Goal: Transaction & Acquisition: Download file/media

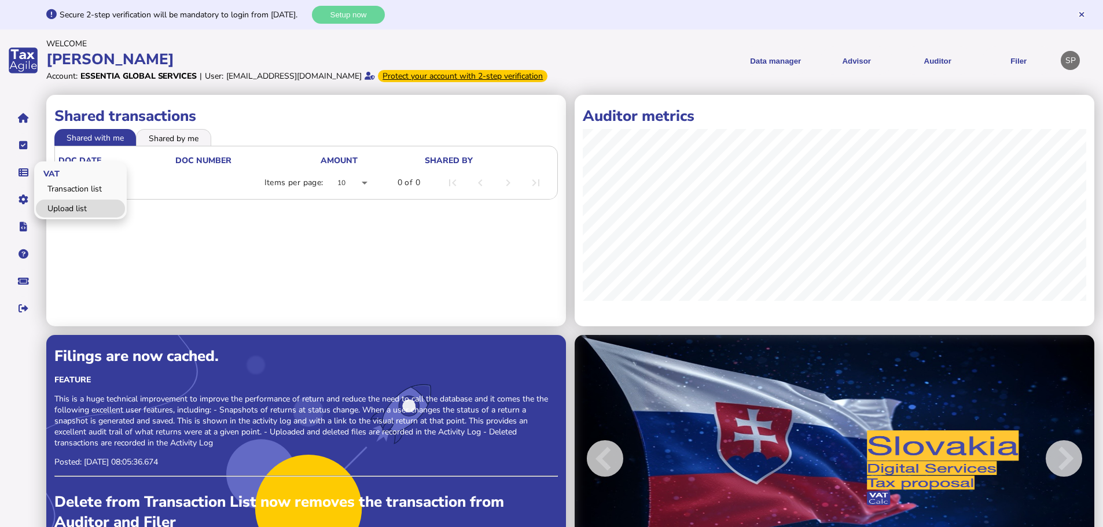
click at [76, 218] on link "Upload list" at bounding box center [80, 209] width 89 height 18
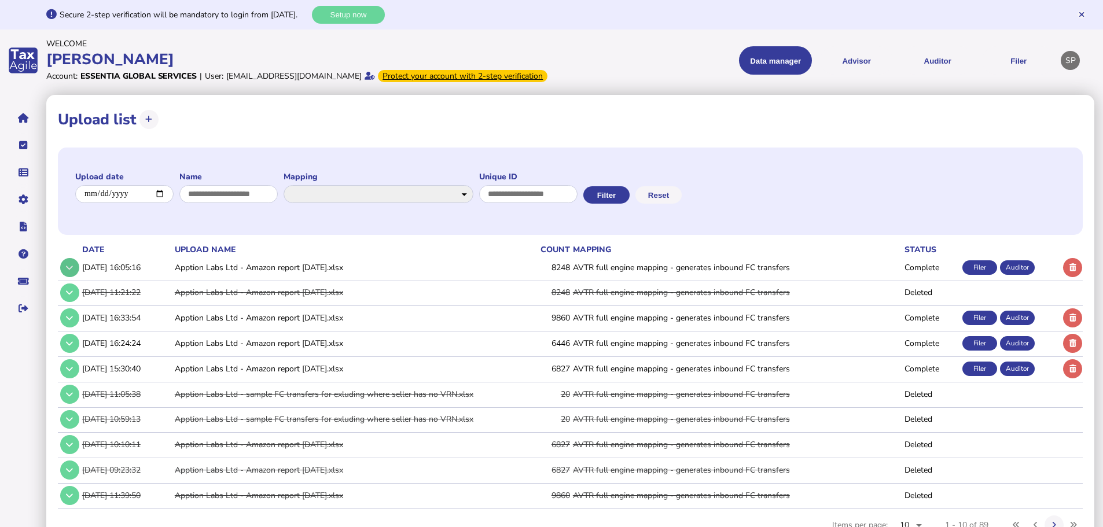
click at [73, 277] on button at bounding box center [69, 267] width 19 height 19
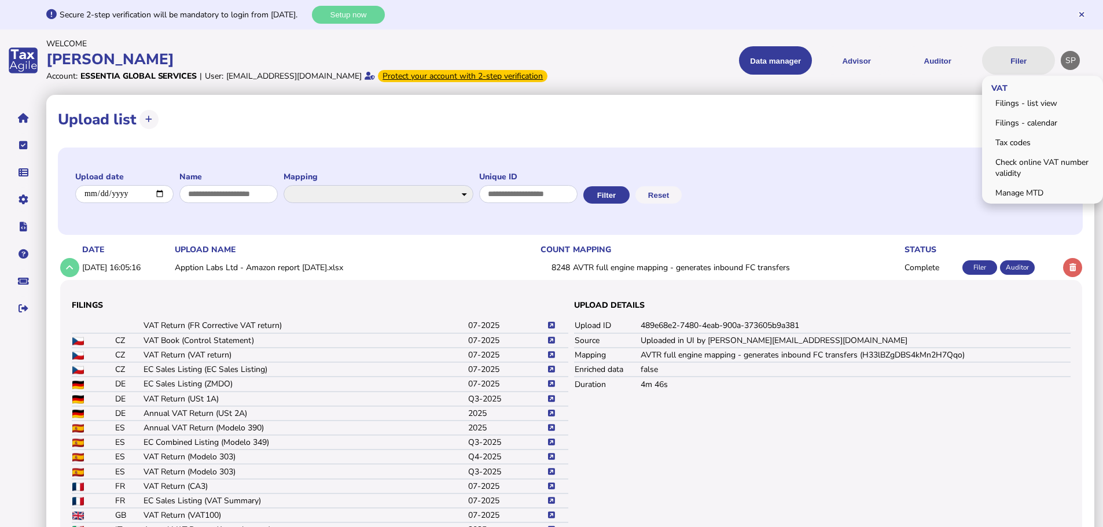
click at [1018, 68] on button "Filer" at bounding box center [1018, 60] width 73 height 28
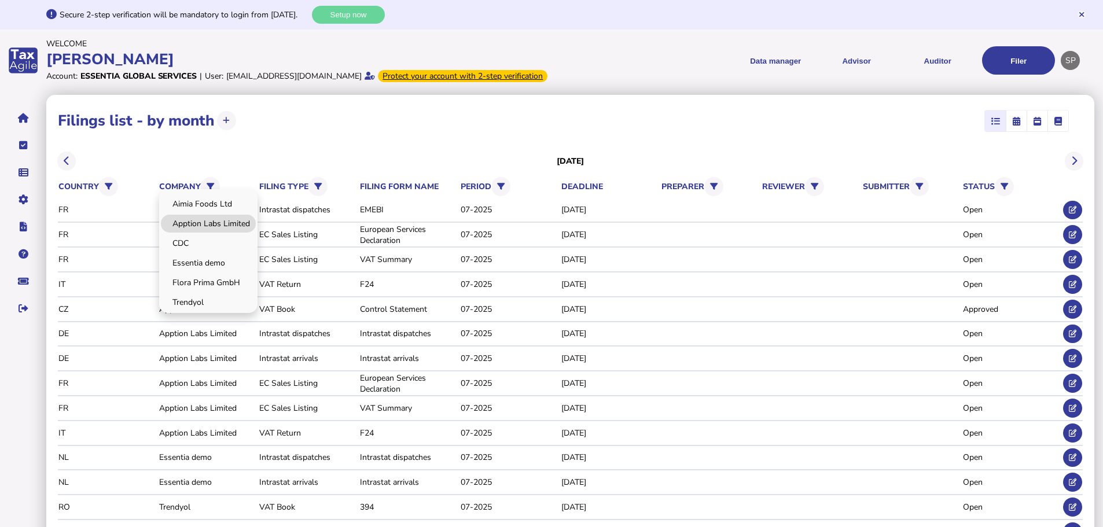
click at [207, 233] on link "Apption Labs Limited" at bounding box center [208, 224] width 95 height 18
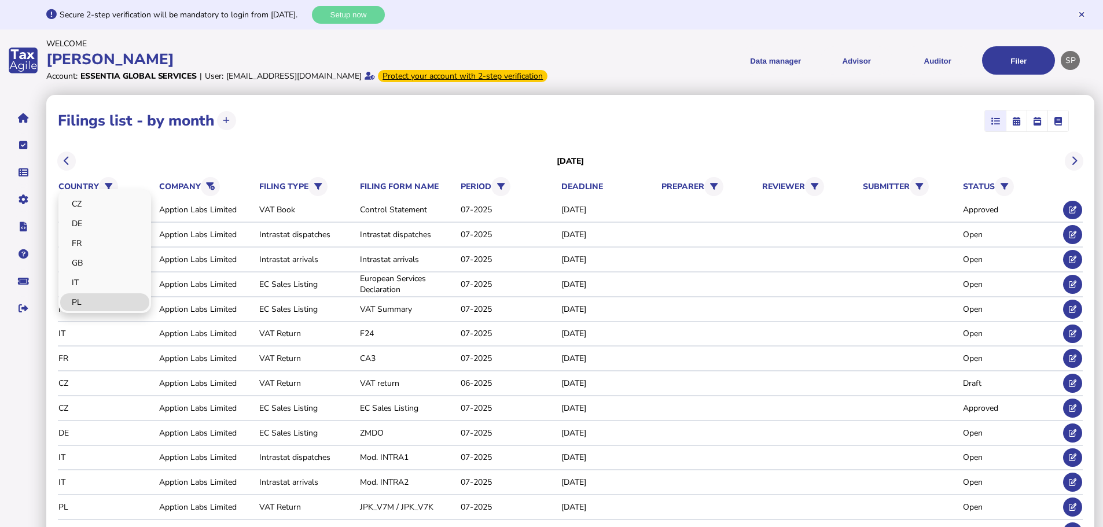
click at [111, 311] on link "PL" at bounding box center [104, 302] width 89 height 18
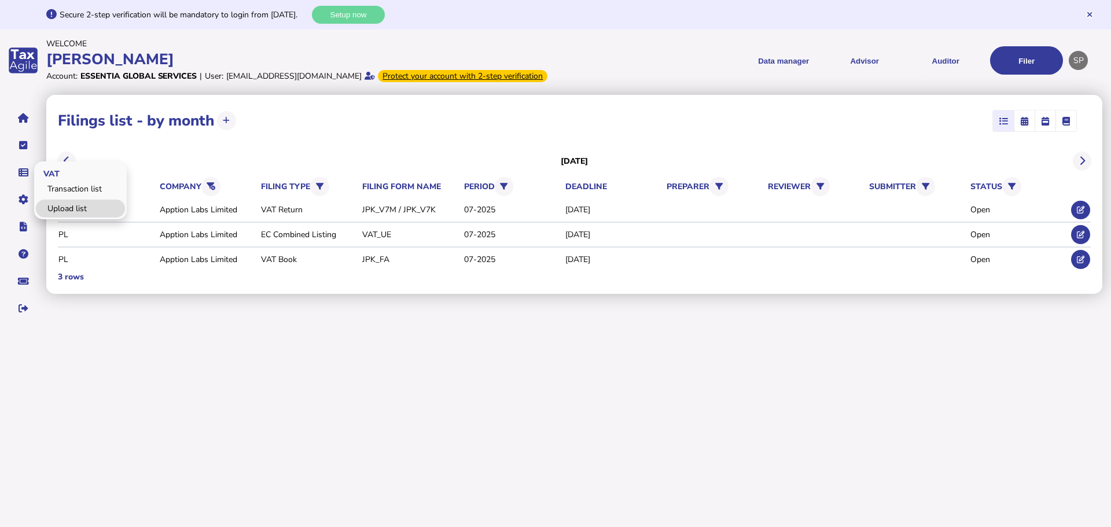
click at [68, 218] on link "Upload list" at bounding box center [80, 209] width 89 height 18
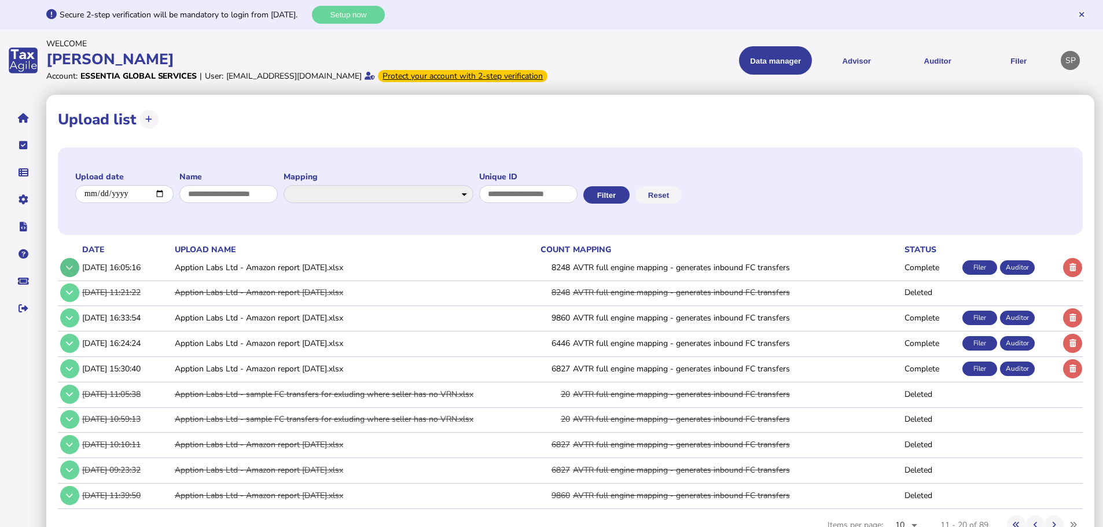
click at [73, 271] on icon at bounding box center [69, 268] width 7 height 8
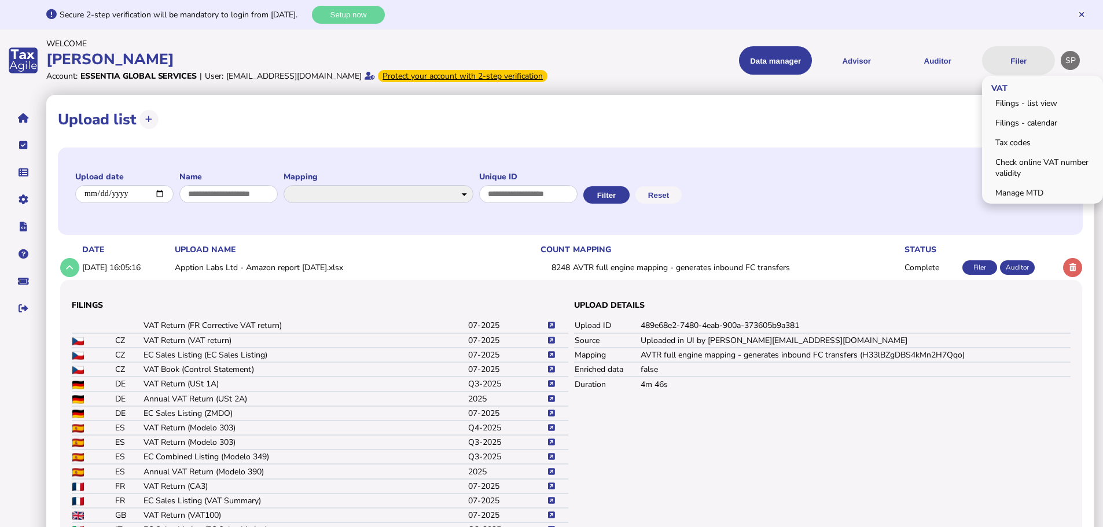
click at [1021, 61] on button "Filer" at bounding box center [1018, 60] width 73 height 28
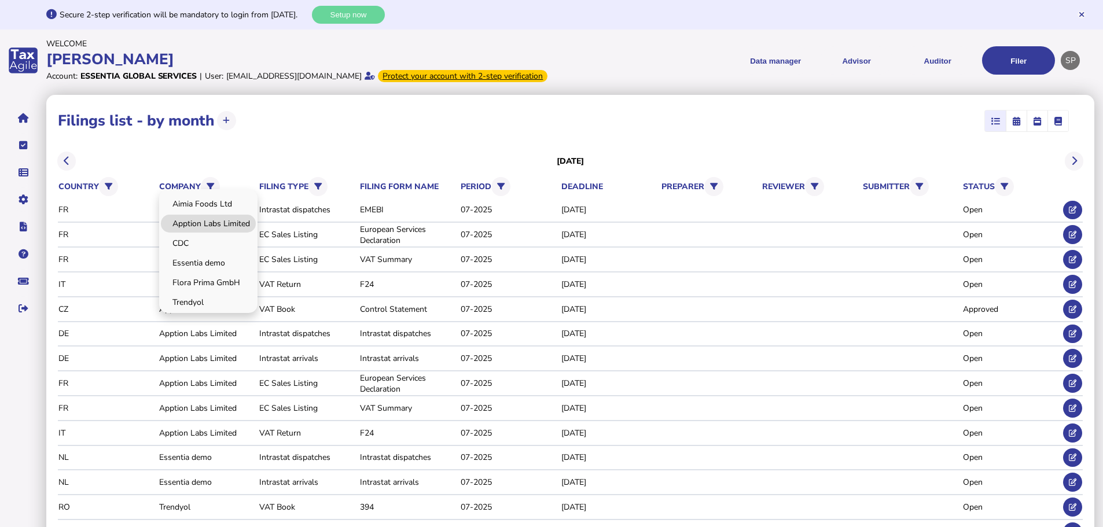
click at [213, 233] on link "Apption Labs Limited" at bounding box center [208, 224] width 95 height 18
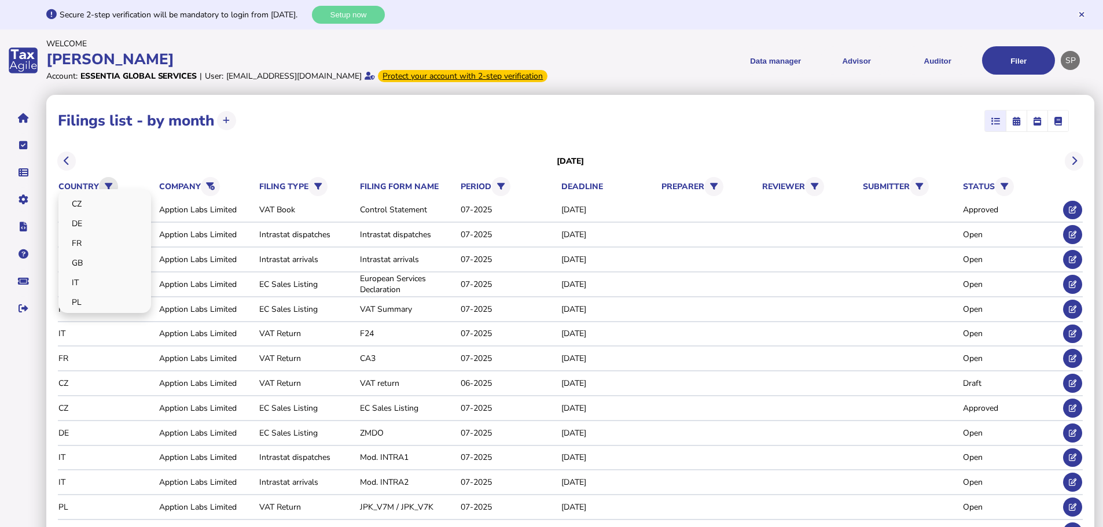
click at [114, 196] on button at bounding box center [108, 186] width 19 height 19
click at [102, 311] on link "PL" at bounding box center [104, 302] width 89 height 18
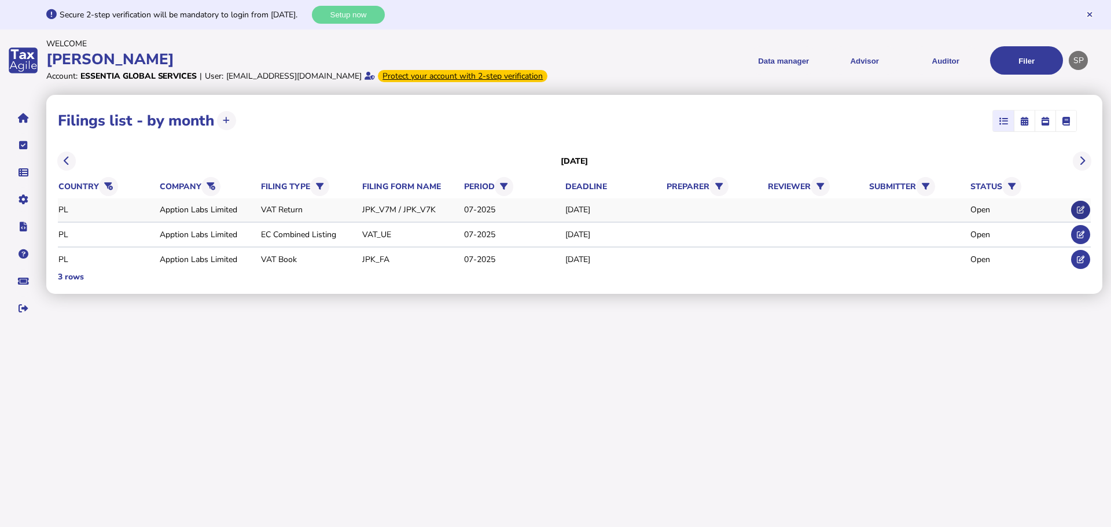
click at [1079, 213] on icon at bounding box center [1081, 210] width 8 height 8
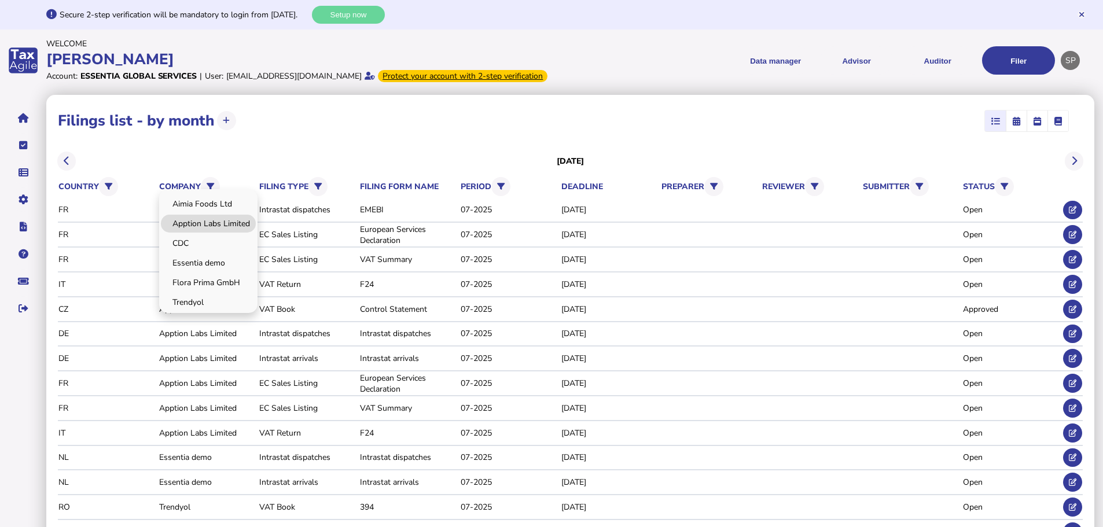
click at [212, 233] on link "Apption Labs Limited" at bounding box center [208, 224] width 95 height 18
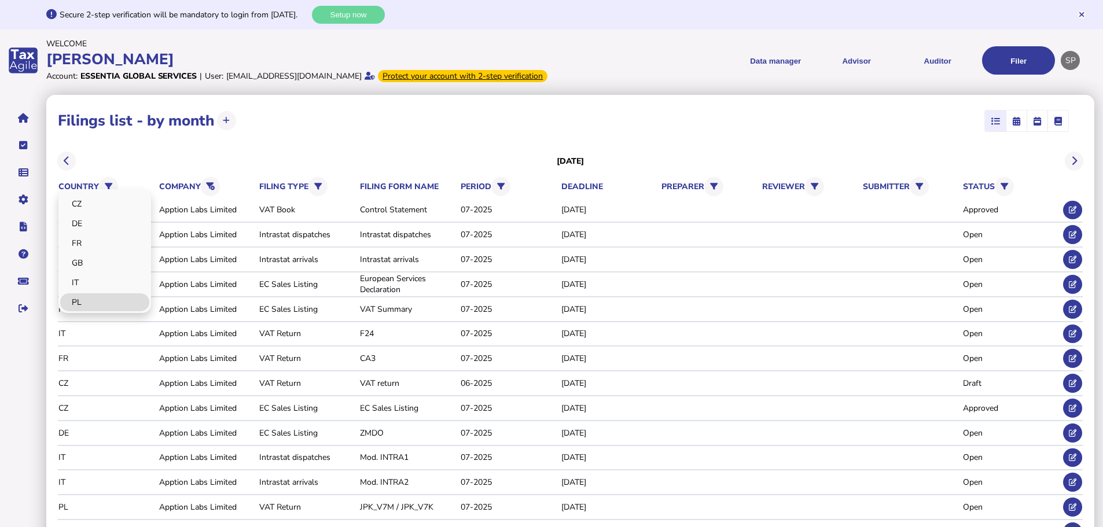
click at [93, 311] on link "PL" at bounding box center [104, 302] width 89 height 18
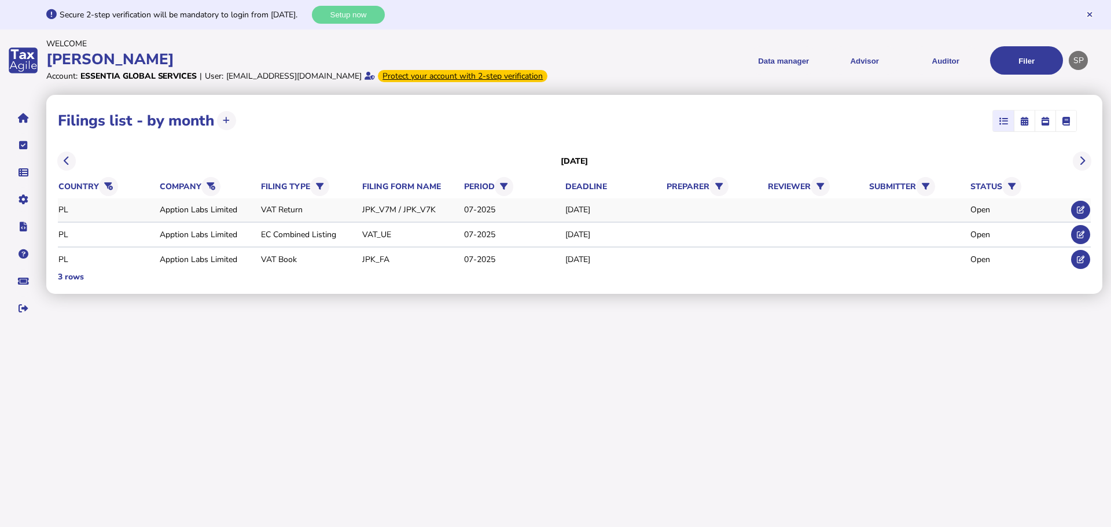
click at [183, 215] on div "Apption Labs Limited" at bounding box center [208, 209] width 97 height 11
click at [978, 215] on div "Open" at bounding box center [1018, 209] width 97 height 11
click at [1082, 213] on icon at bounding box center [1081, 210] width 8 height 8
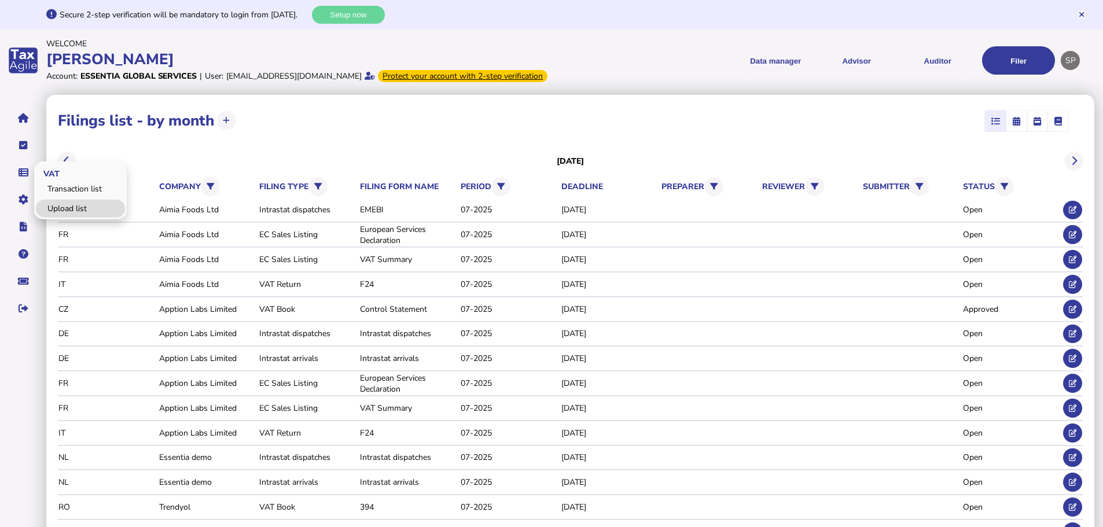
click at [68, 218] on link "Upload list" at bounding box center [80, 209] width 89 height 18
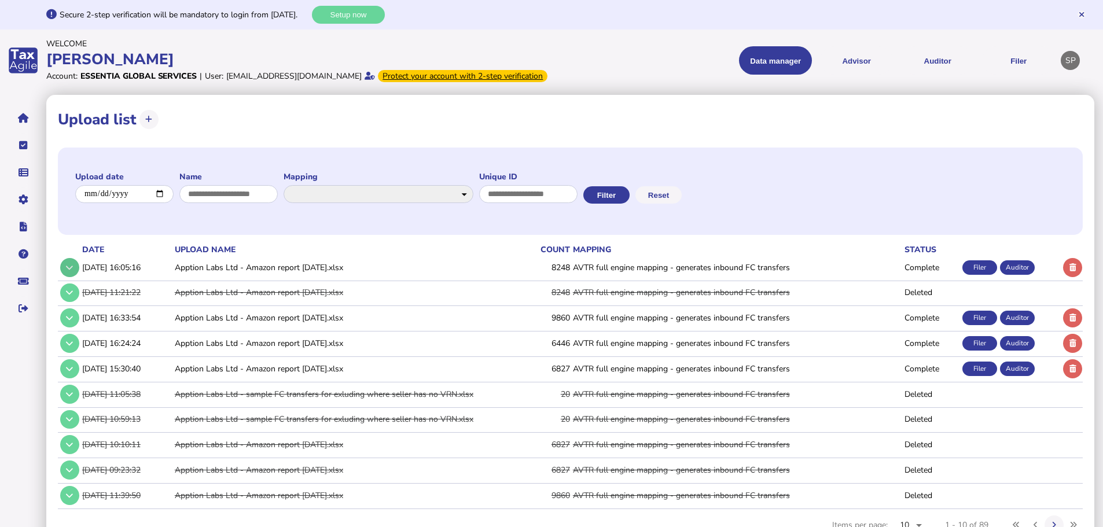
click at [73, 277] on button at bounding box center [69, 267] width 19 height 19
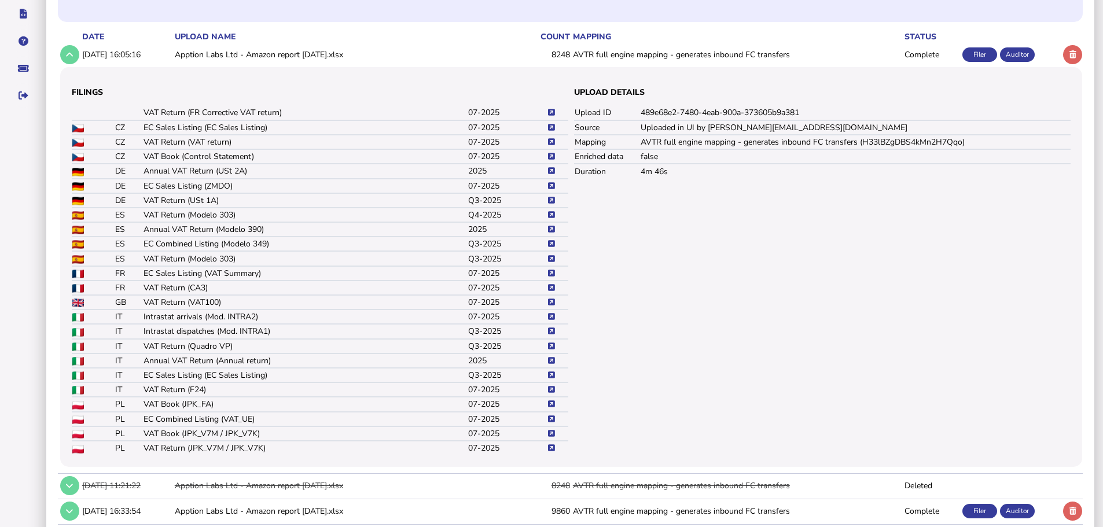
scroll to position [289, 0]
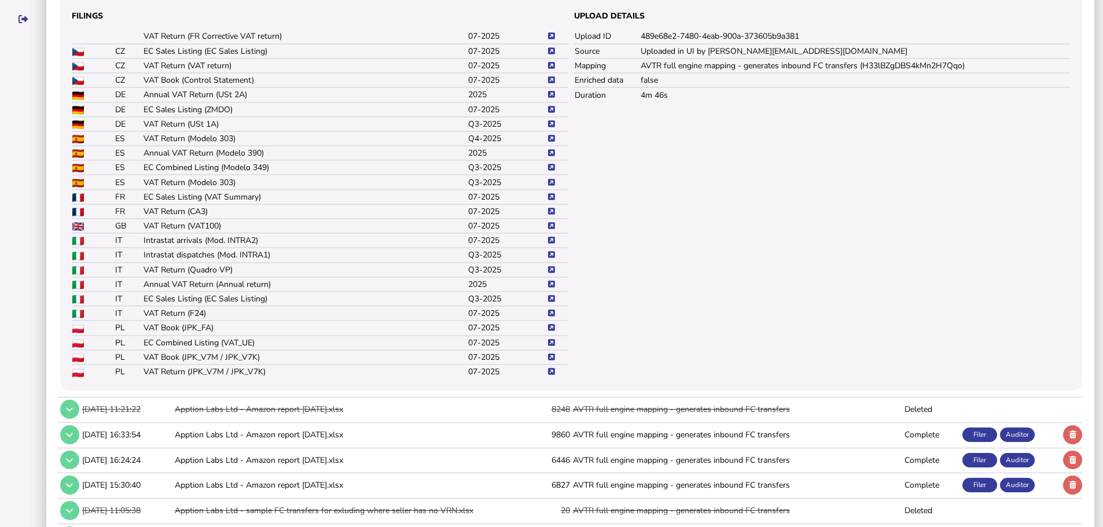
click at [552, 375] on icon at bounding box center [551, 372] width 7 height 8
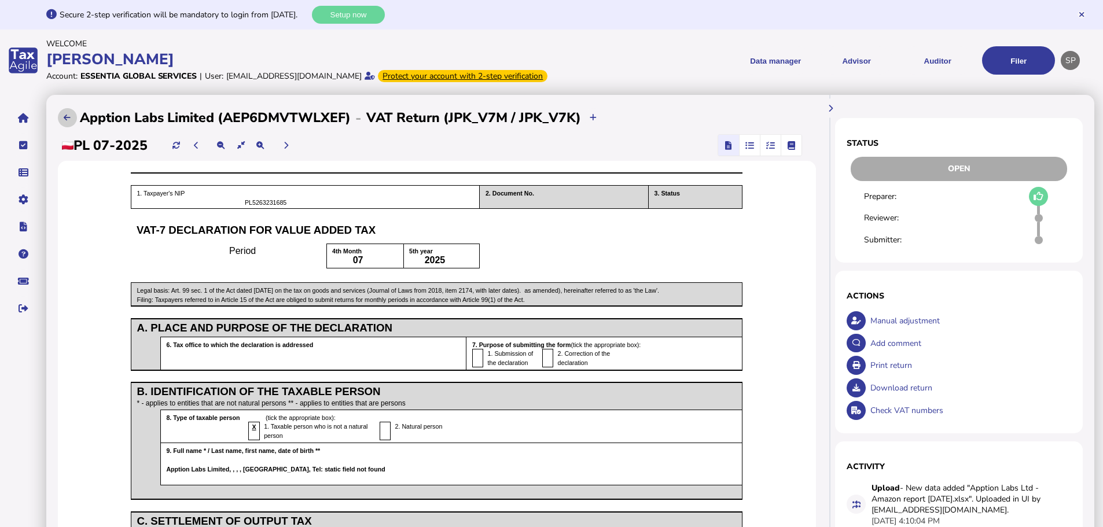
click at [64, 121] on icon at bounding box center [67, 118] width 7 height 8
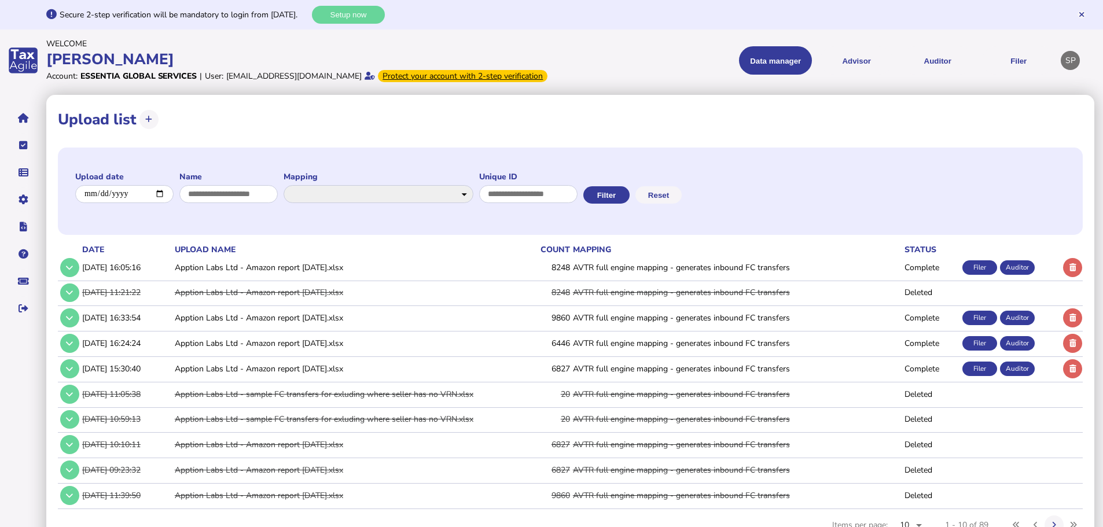
click at [60, 278] on td at bounding box center [69, 268] width 22 height 24
click at [63, 277] on button at bounding box center [69, 267] width 19 height 19
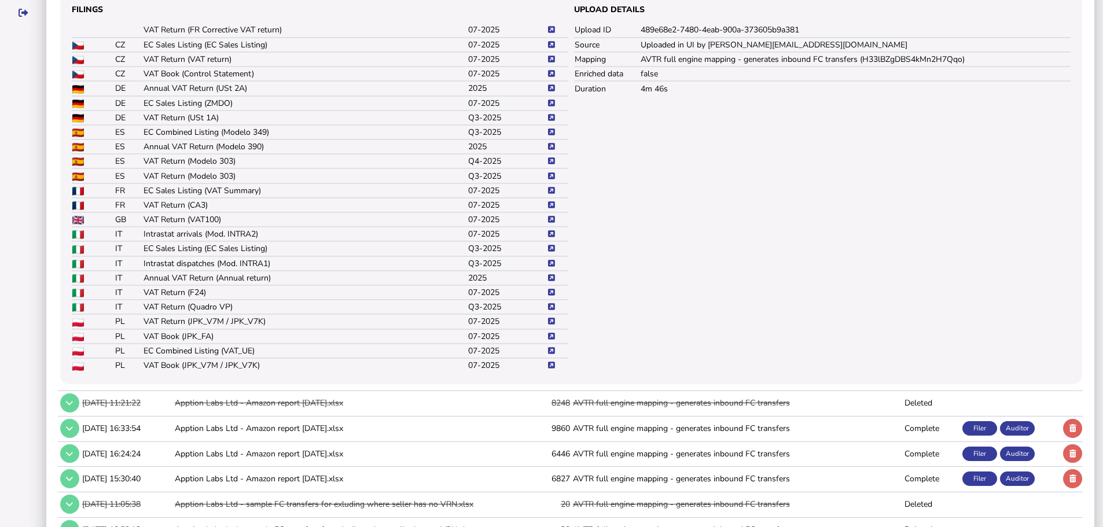
scroll to position [347, 0]
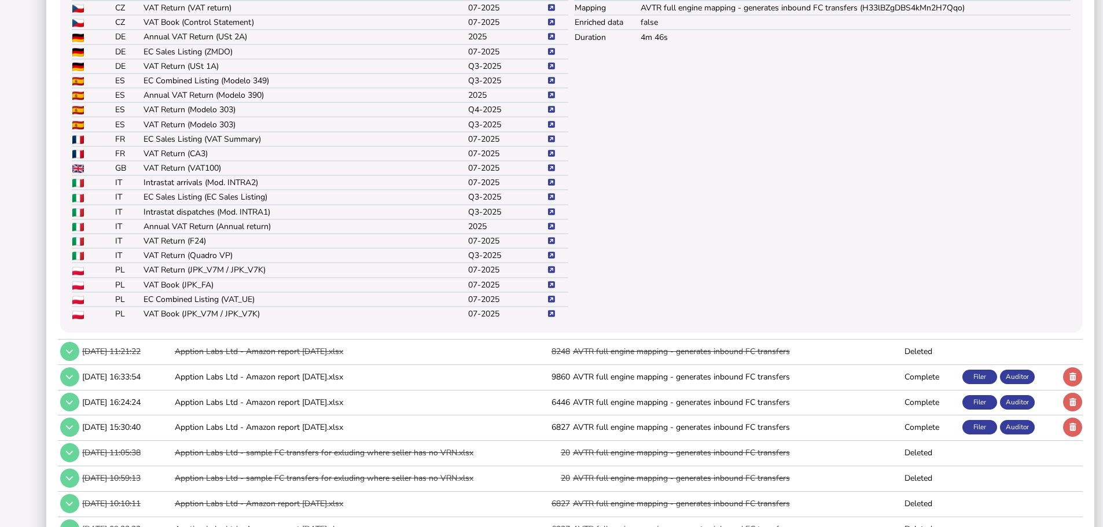
click at [551, 274] on icon at bounding box center [551, 270] width 7 height 8
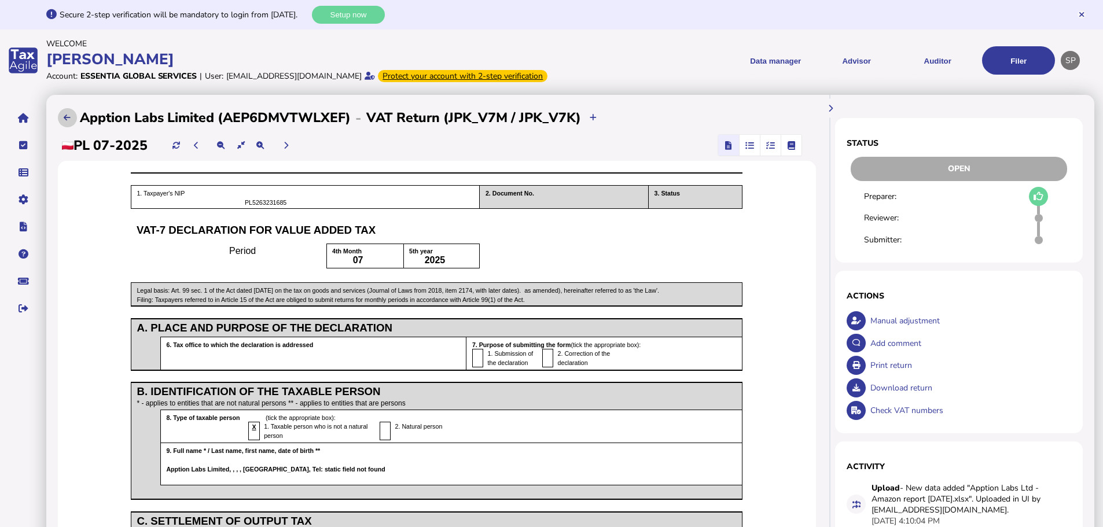
click at [59, 127] on button at bounding box center [67, 117] width 19 height 19
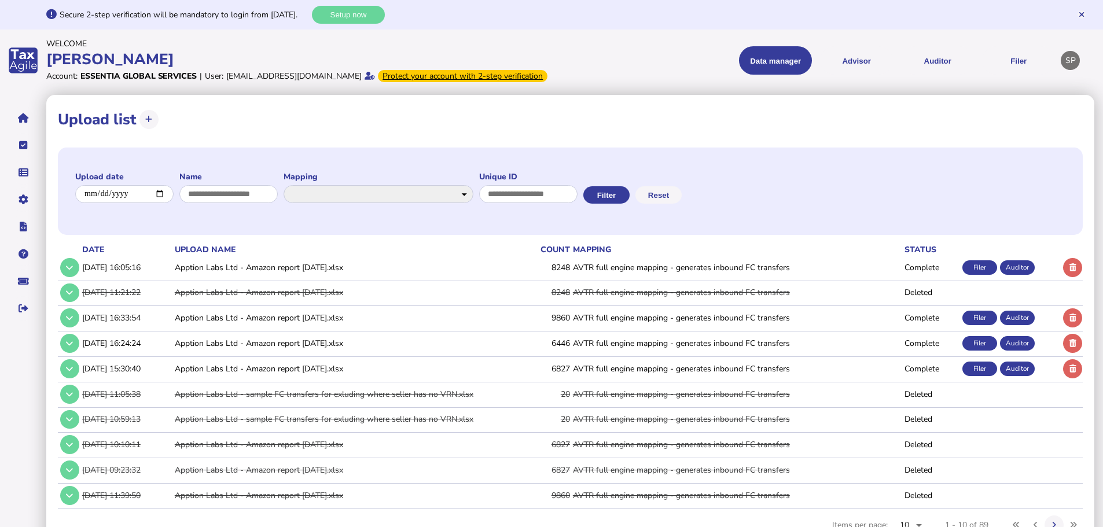
scroll to position [53, 0]
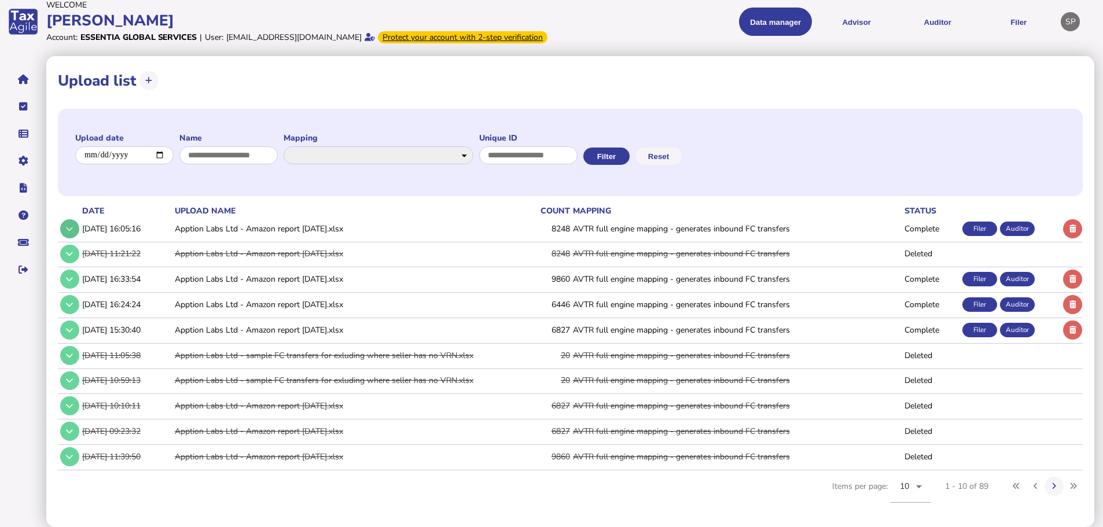
click at [72, 229] on icon at bounding box center [69, 229] width 7 height 8
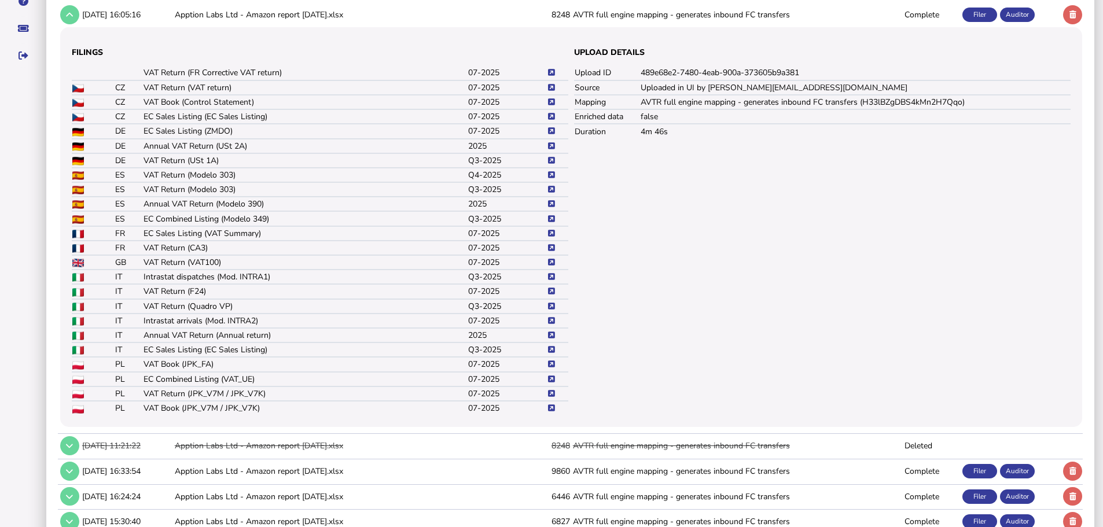
scroll to position [284, 0]
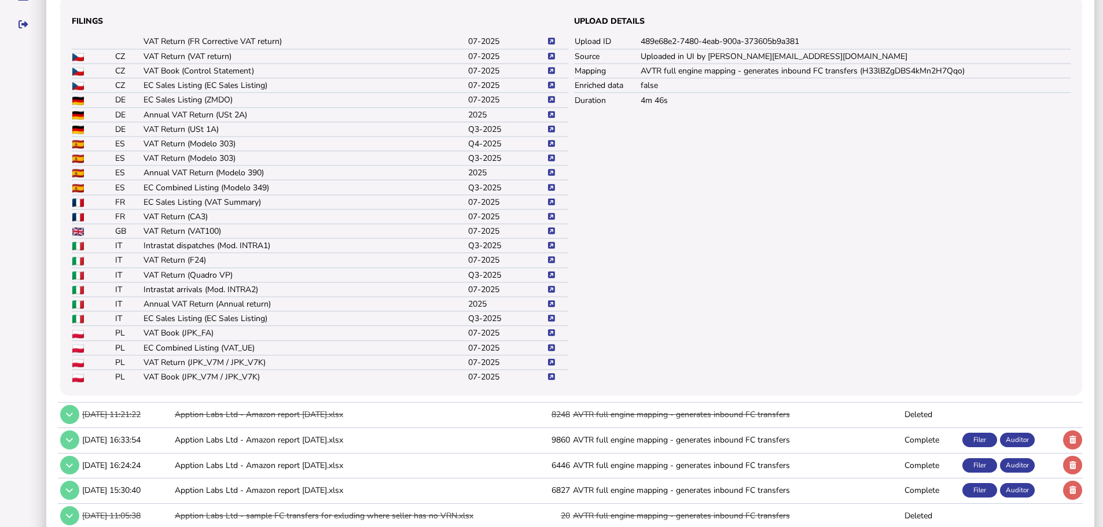
click at [552, 352] on icon at bounding box center [551, 348] width 7 height 8
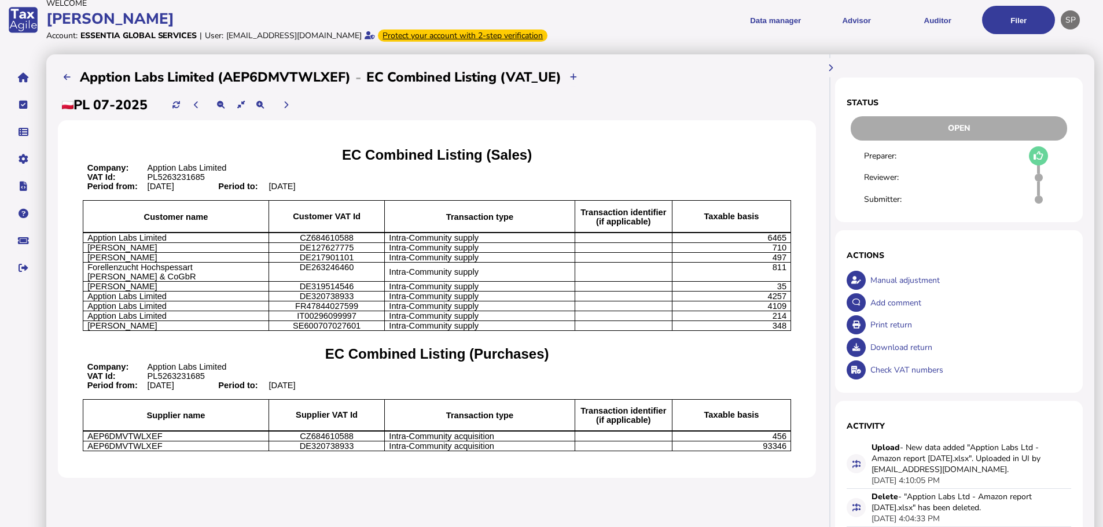
scroll to position [58, 0]
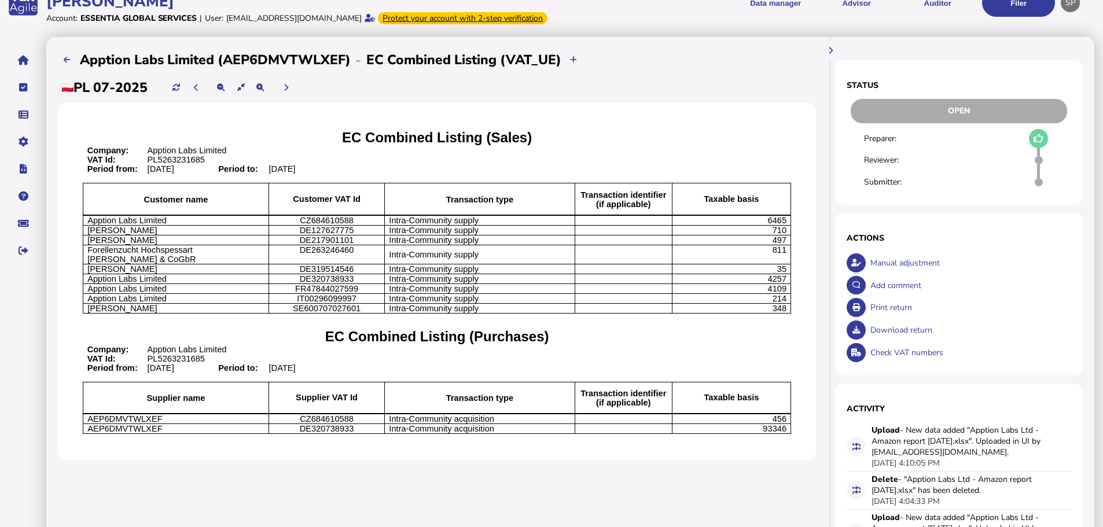
click at [780, 274] on span "35" at bounding box center [781, 268] width 9 height 9
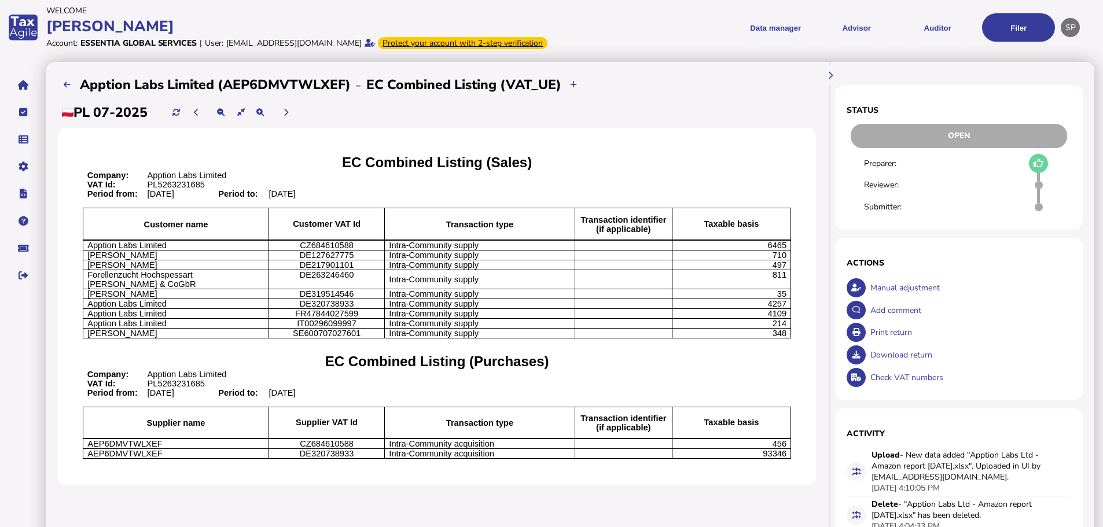
scroll to position [23, 0]
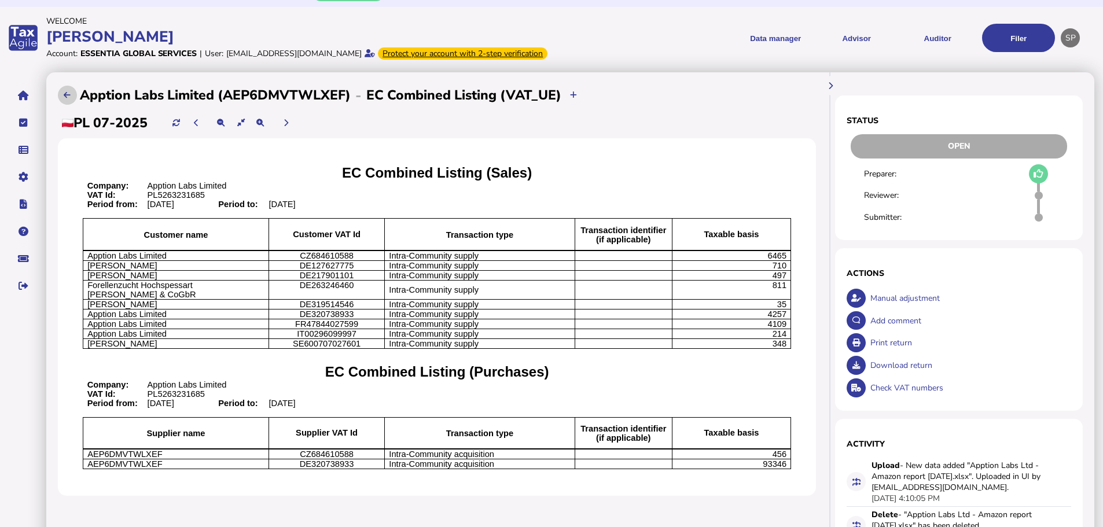
click at [62, 105] on button at bounding box center [67, 95] width 19 height 19
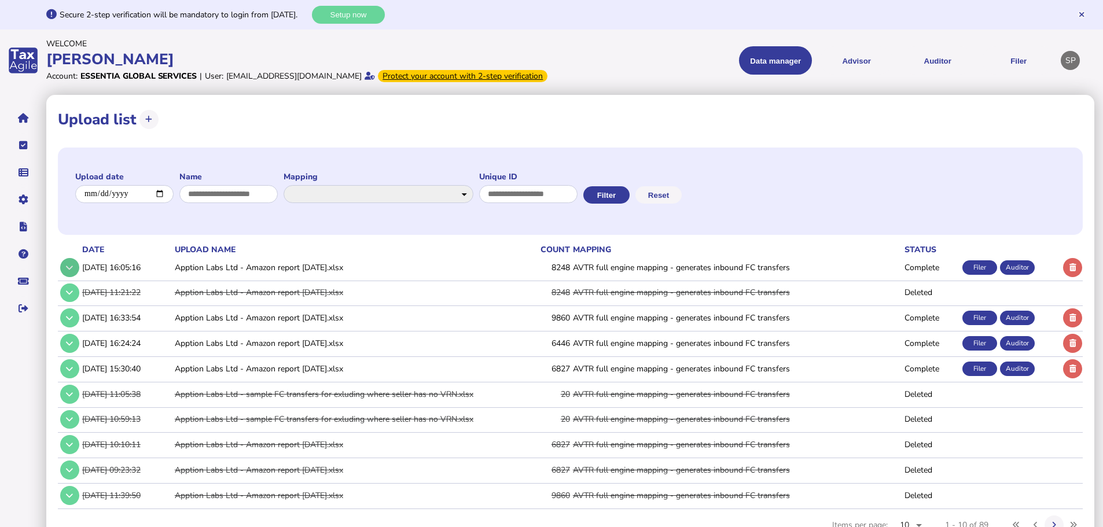
click at [69, 273] on button at bounding box center [69, 267] width 19 height 19
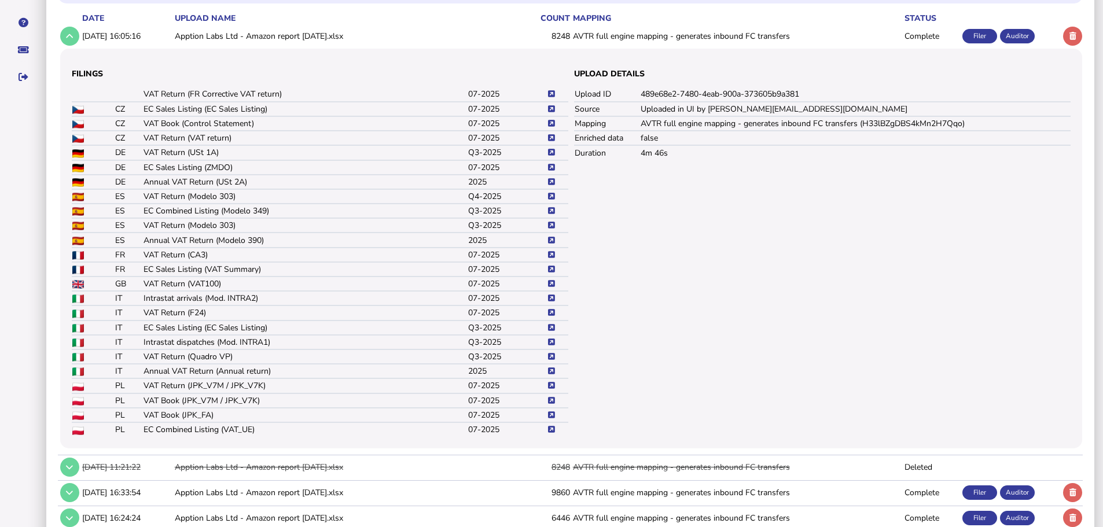
scroll to position [347, 0]
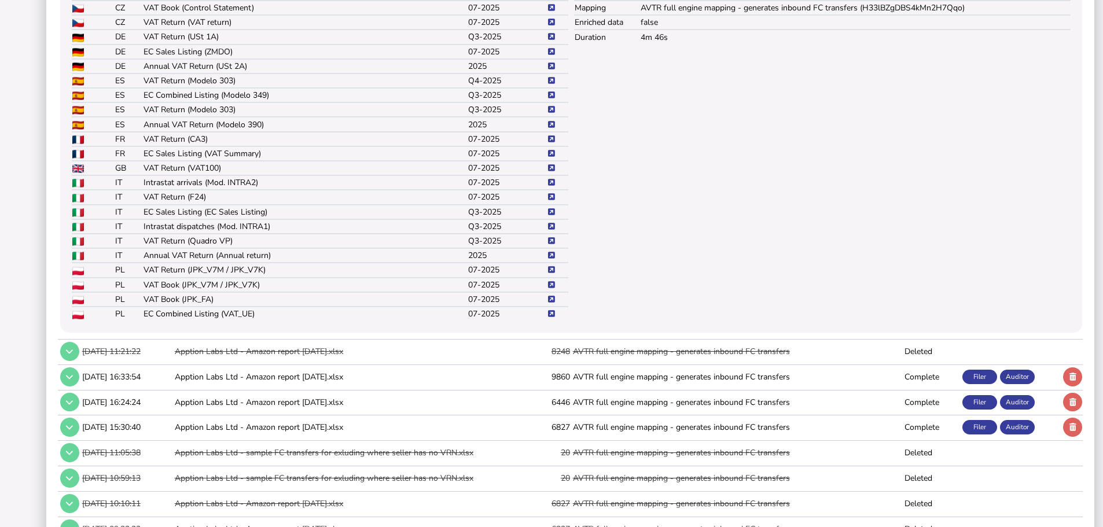
click at [550, 289] on icon at bounding box center [551, 285] width 7 height 8
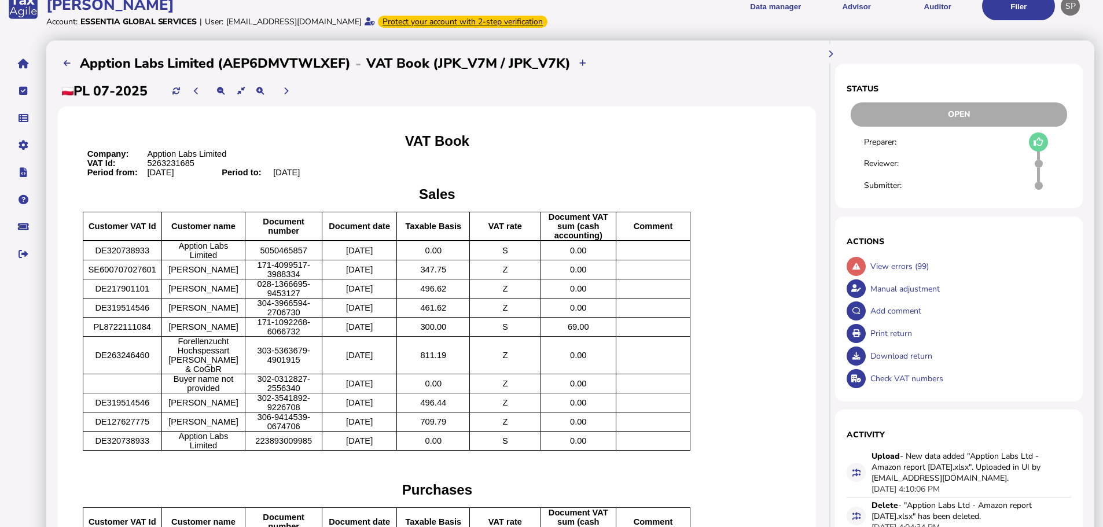
scroll to position [52, 0]
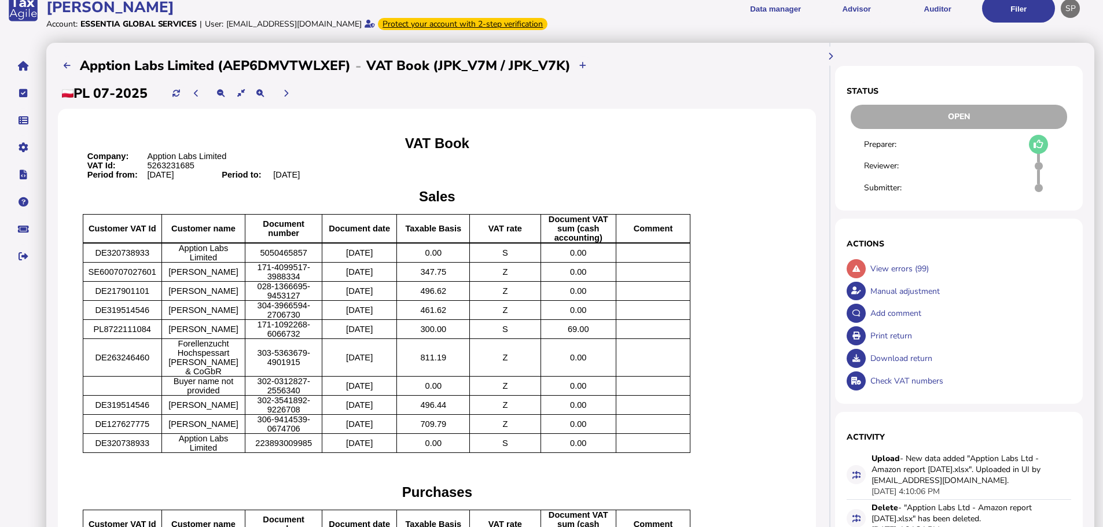
click at [892, 279] on div "View errors (99)" at bounding box center [969, 268] width 204 height 23
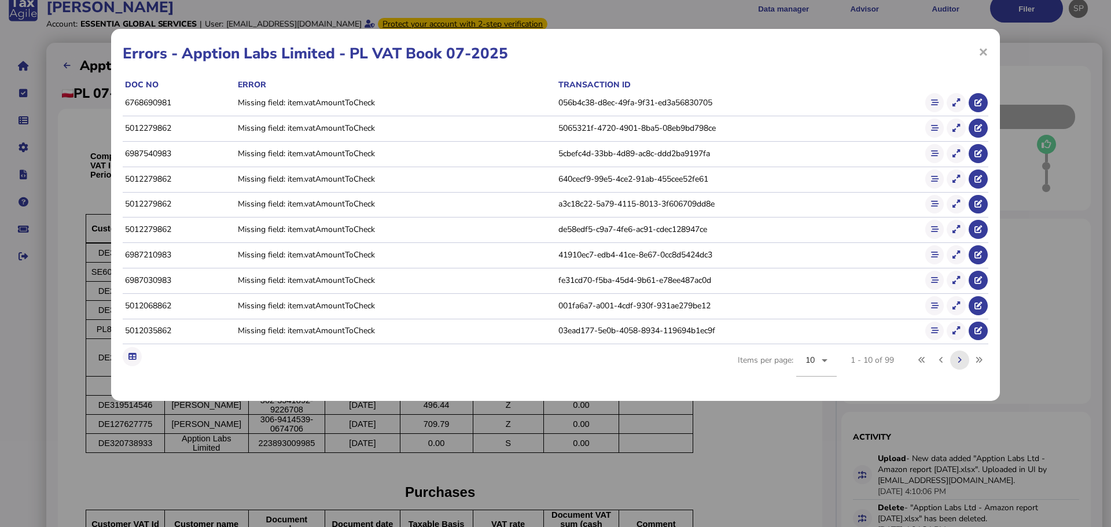
click at [955, 363] on button at bounding box center [959, 360] width 19 height 19
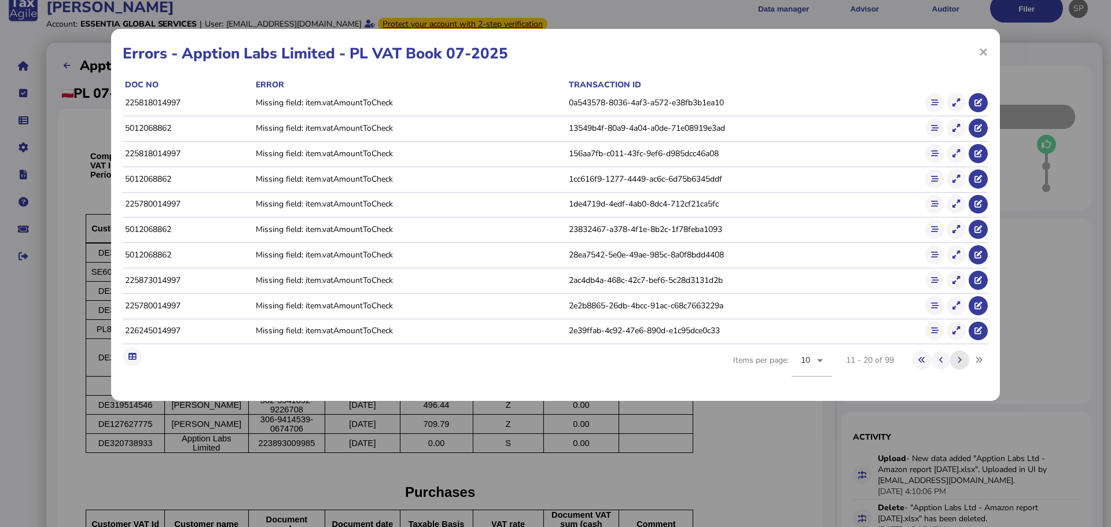
click at [955, 363] on button at bounding box center [959, 360] width 19 height 19
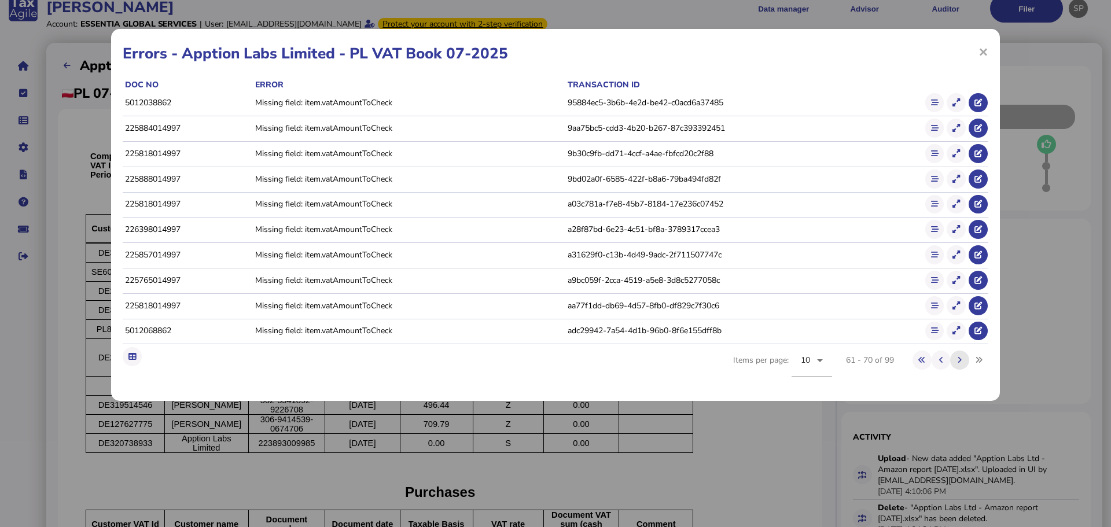
click at [955, 363] on button at bounding box center [959, 360] width 19 height 19
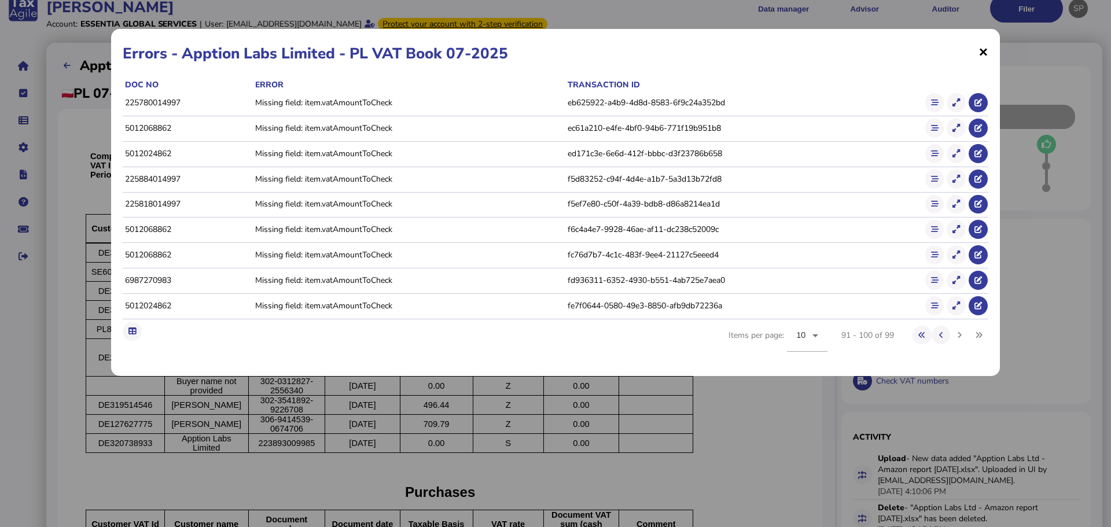
click at [0, 0] on span "×" at bounding box center [0, 0] width 0 height 0
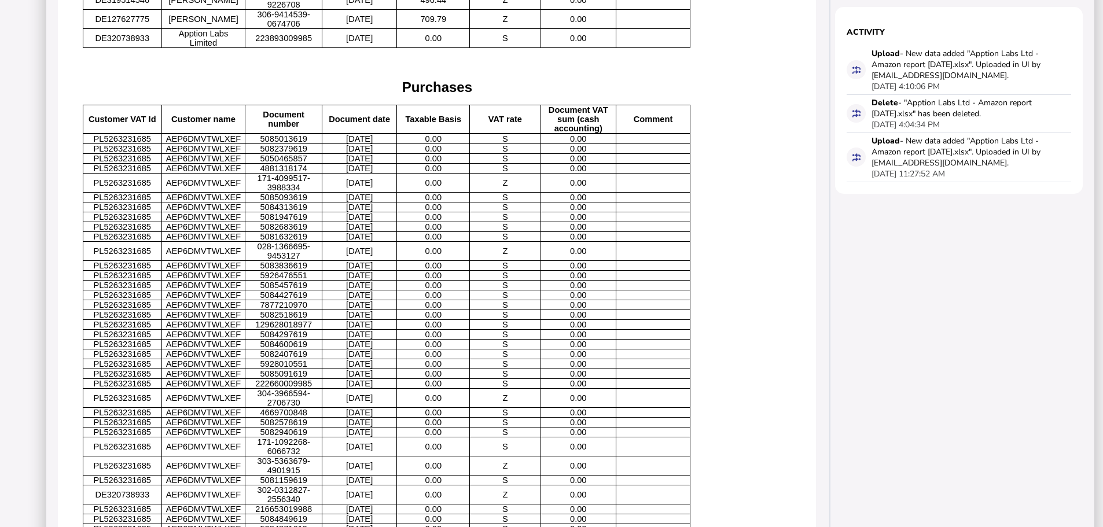
scroll to position [110, 0]
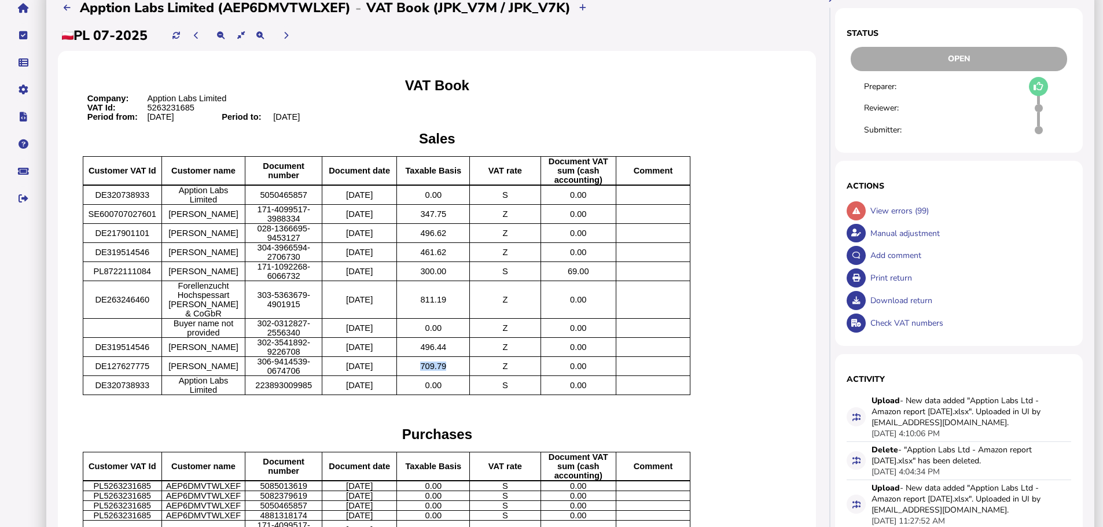
drag, startPoint x: 461, startPoint y: 392, endPoint x: 439, endPoint y: 391, distance: 22.0
click at [439, 371] on span "709.79" at bounding box center [433, 366] width 26 height 9
copy span "709.79"
drag, startPoint x: 461, startPoint y: 367, endPoint x: 437, endPoint y: 367, distance: 23.7
click at [437, 352] on p "496.44" at bounding box center [434, 346] width 64 height 9
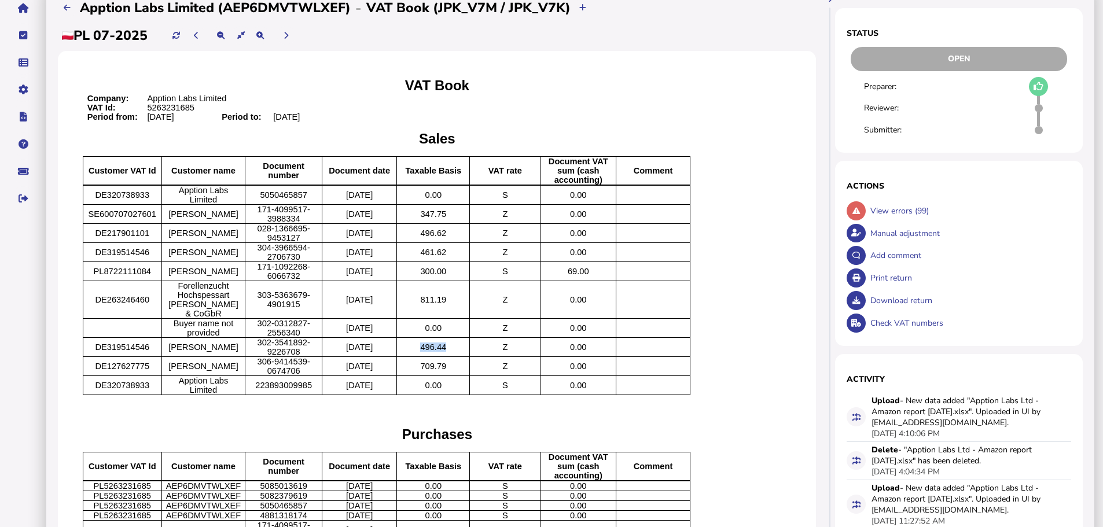
copy span "496.44"
drag, startPoint x: 462, startPoint y: 320, endPoint x: 422, endPoint y: 320, distance: 39.9
click at [422, 304] on p "811.19" at bounding box center [434, 299] width 64 height 9
copy span "811.19"
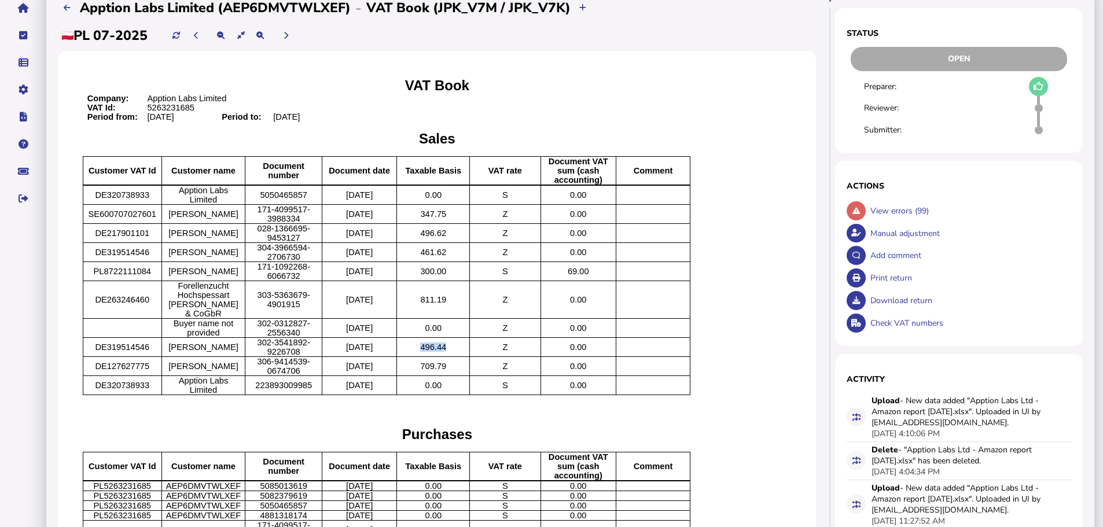
drag, startPoint x: 462, startPoint y: 371, endPoint x: 434, endPoint y: 371, distance: 27.8
click at [434, 352] on p "496.44" at bounding box center [434, 346] width 64 height 9
copy span "496.44"
drag, startPoint x: 461, startPoint y: 392, endPoint x: 434, endPoint y: 391, distance: 26.6
click at [434, 371] on p "709.79" at bounding box center [434, 366] width 64 height 9
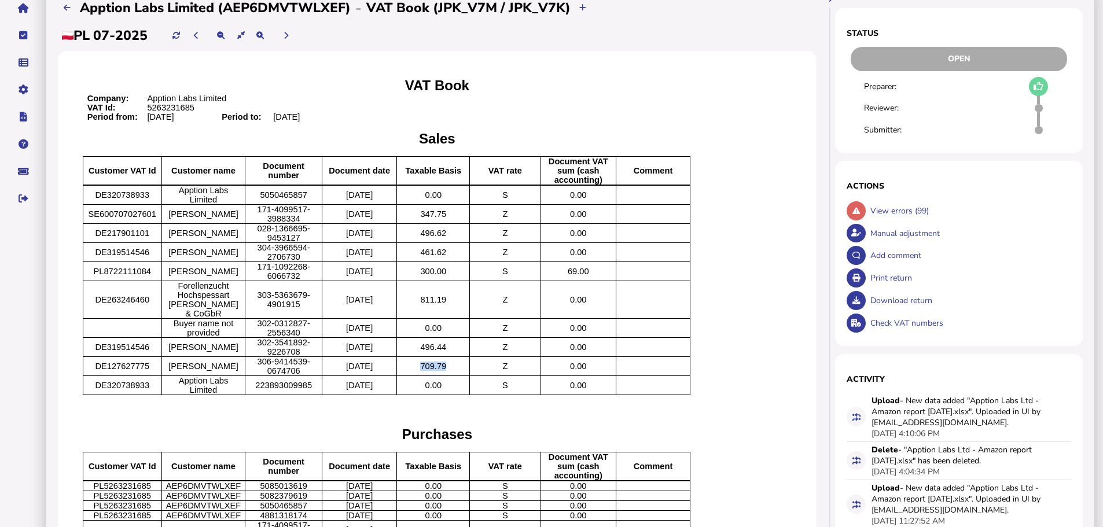
copy span "709.79"
drag, startPoint x: 462, startPoint y: 272, endPoint x: 439, endPoint y: 270, distance: 23.3
click at [439, 257] on span "461.62" at bounding box center [433, 252] width 26 height 9
copy span "461.62"
drag, startPoint x: 462, startPoint y: 252, endPoint x: 439, endPoint y: 250, distance: 22.7
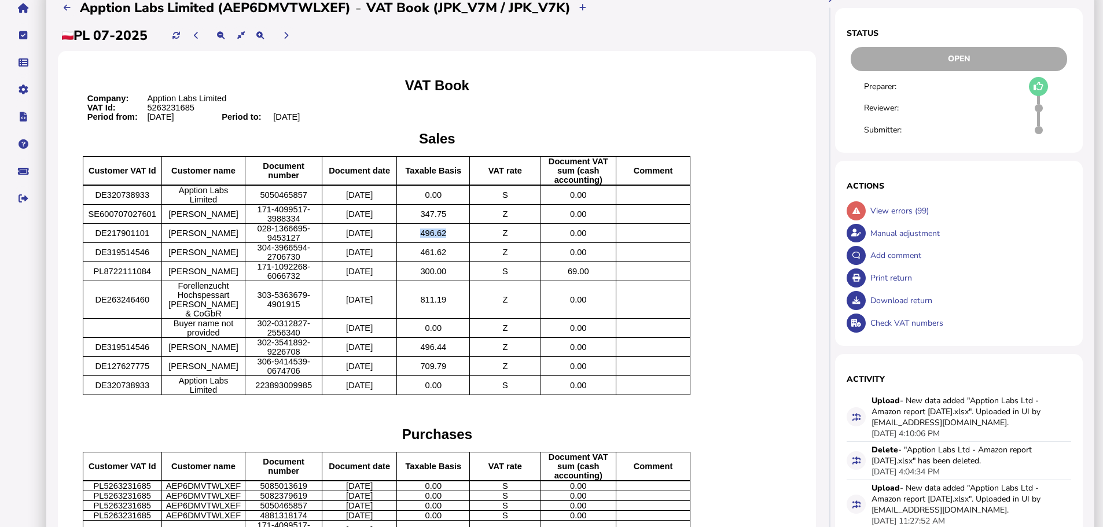
click at [439, 238] on span "496.62" at bounding box center [433, 233] width 26 height 9
copy span "496.62"
drag, startPoint x: 461, startPoint y: 232, endPoint x: 437, endPoint y: 231, distance: 24.3
click at [437, 219] on p "347.75" at bounding box center [434, 213] width 64 height 9
copy span "347.75"
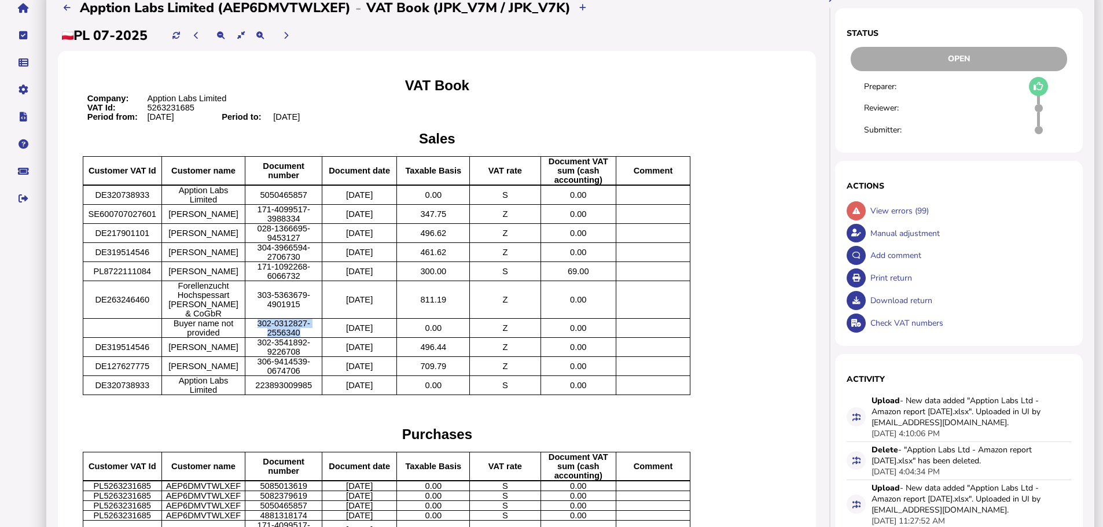
drag, startPoint x: 311, startPoint y: 354, endPoint x: 268, endPoint y: 344, distance: 43.5
click at [268, 337] on p "302-0312827-2556340" at bounding box center [284, 328] width 68 height 19
copy span "302-0312827-2556340"
click at [307, 337] on span "302-0312827-2556340" at bounding box center [283, 328] width 53 height 19
click at [310, 337] on span "302-0312827-2556340" at bounding box center [283, 328] width 53 height 19
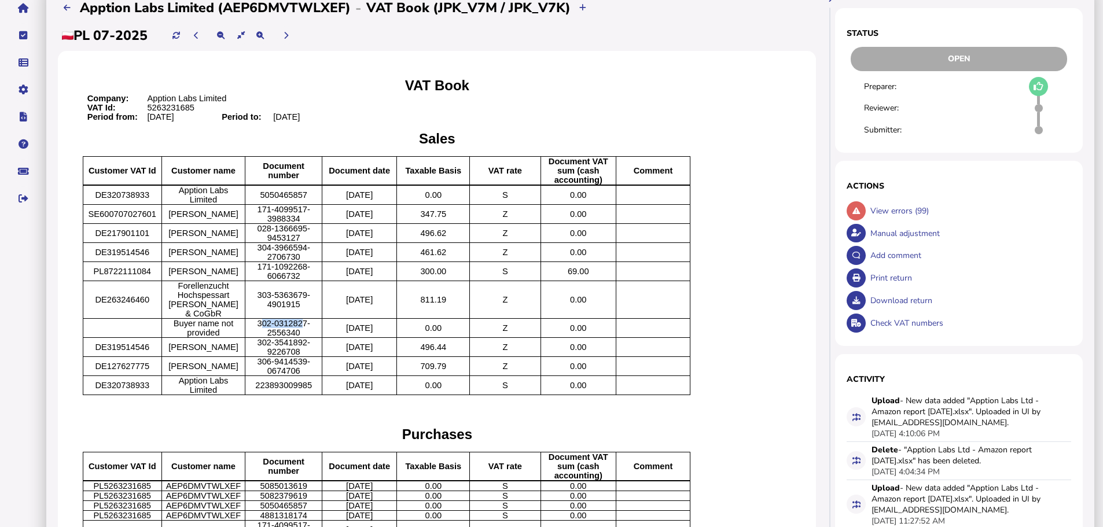
drag, startPoint x: 314, startPoint y: 344, endPoint x: 282, endPoint y: 344, distance: 31.2
click at [277, 337] on span "302-0312827-2556340" at bounding box center [283, 328] width 53 height 19
drag, startPoint x: 314, startPoint y: 345, endPoint x: 268, endPoint y: 343, distance: 45.8
click at [268, 337] on p "302-0312827-2556340" at bounding box center [284, 328] width 68 height 19
click at [308, 337] on span "302-0312827-2556340" at bounding box center [283, 328] width 53 height 19
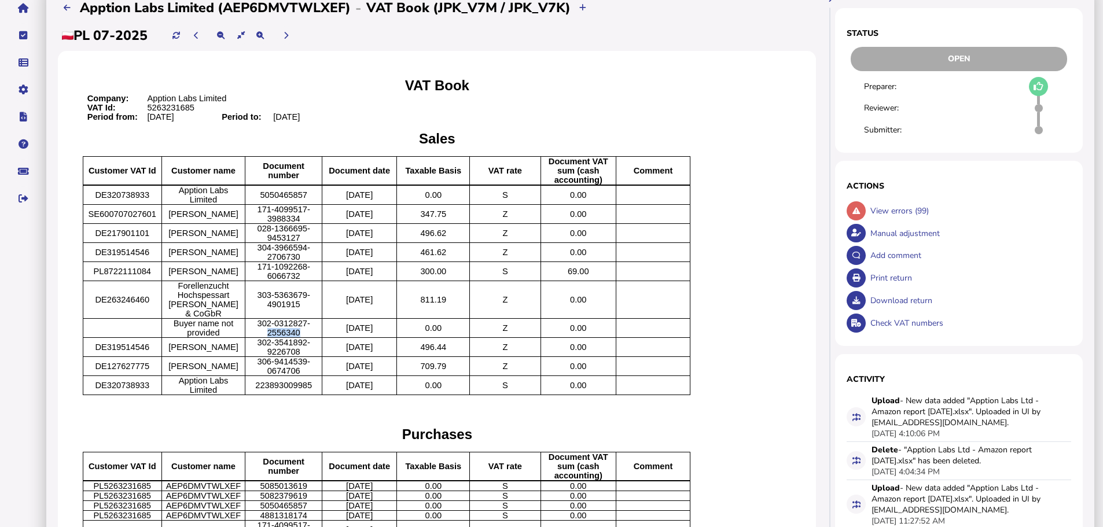
drag, startPoint x: 309, startPoint y: 355, endPoint x: 279, endPoint y: 356, distance: 30.1
click at [279, 337] on span "302-0312827-2556340" at bounding box center [283, 328] width 53 height 19
click at [62, 17] on button at bounding box center [67, 7] width 19 height 19
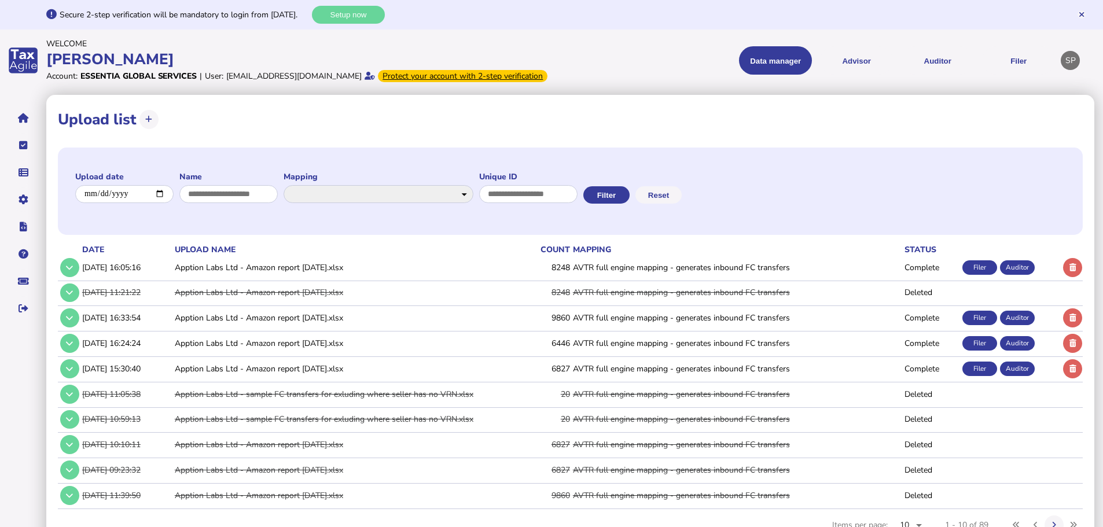
click at [60, 278] on td at bounding box center [69, 268] width 22 height 24
click at [63, 277] on button at bounding box center [69, 267] width 19 height 19
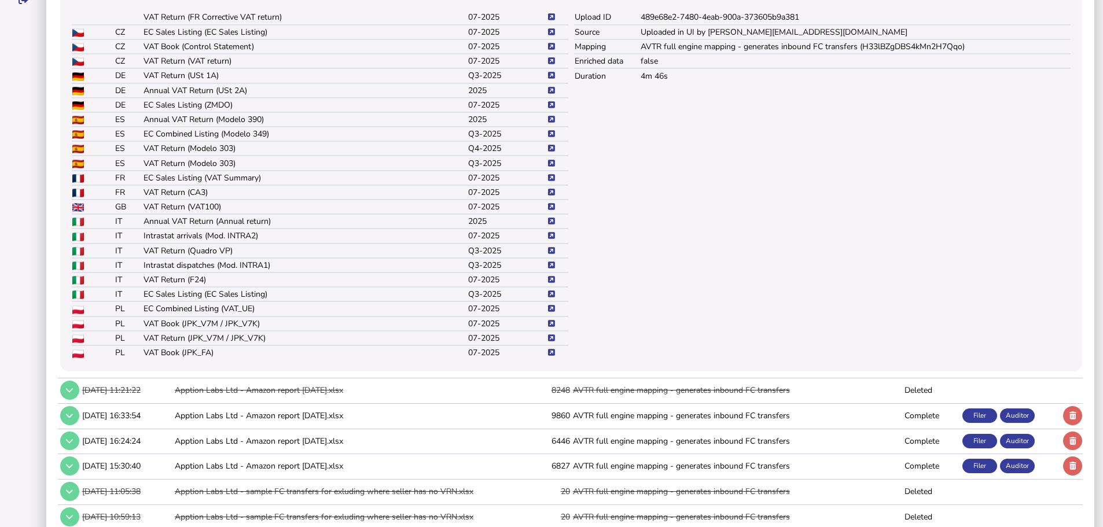
scroll to position [405, 0]
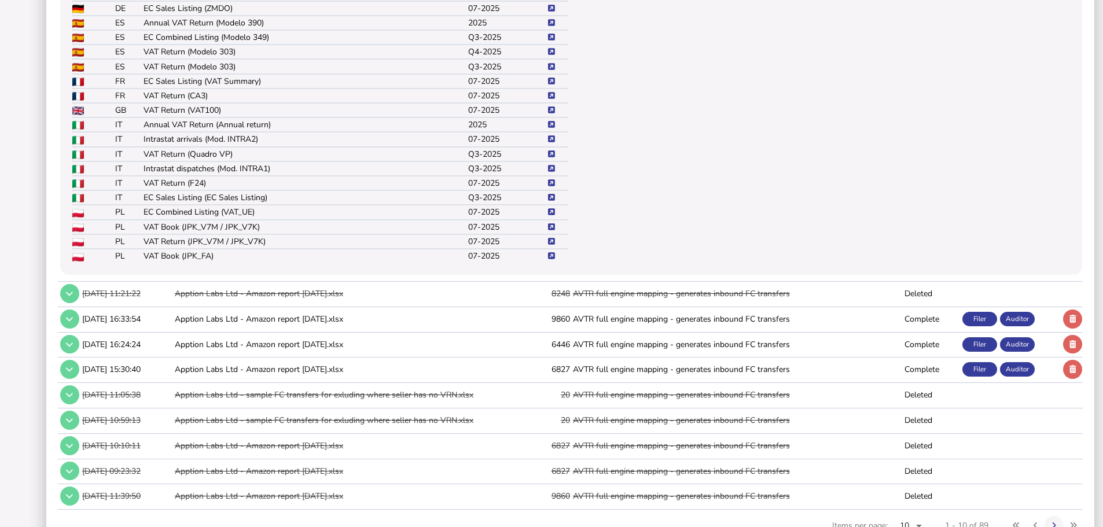
click at [552, 260] on icon at bounding box center [551, 256] width 7 height 8
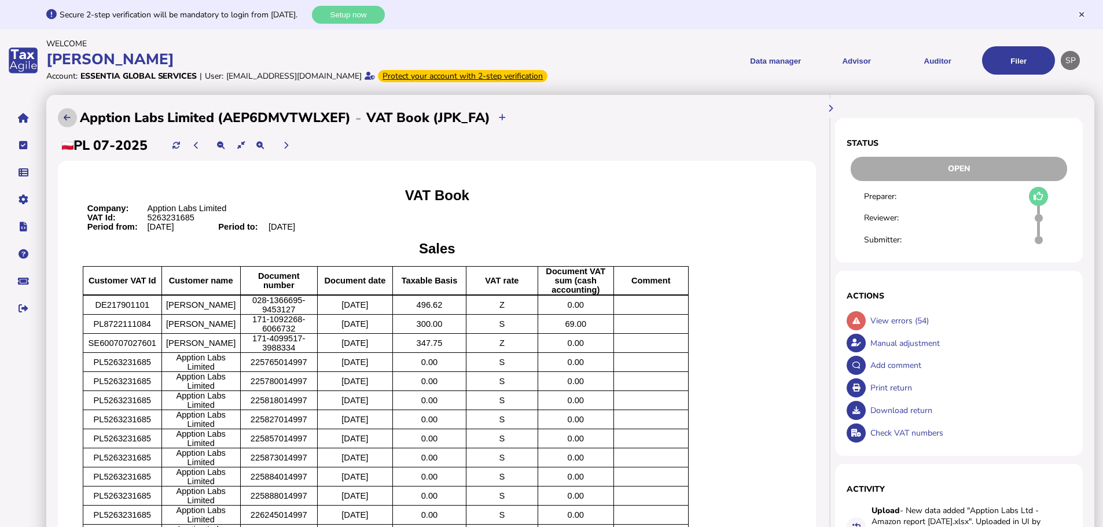
click at [65, 121] on icon at bounding box center [67, 118] width 7 height 8
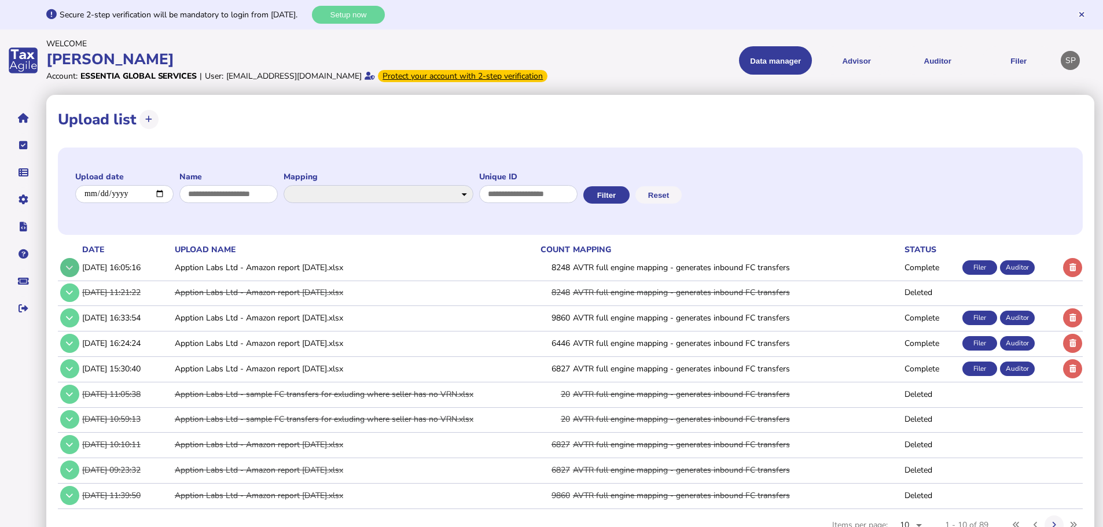
click at [72, 271] on icon at bounding box center [69, 268] width 7 height 8
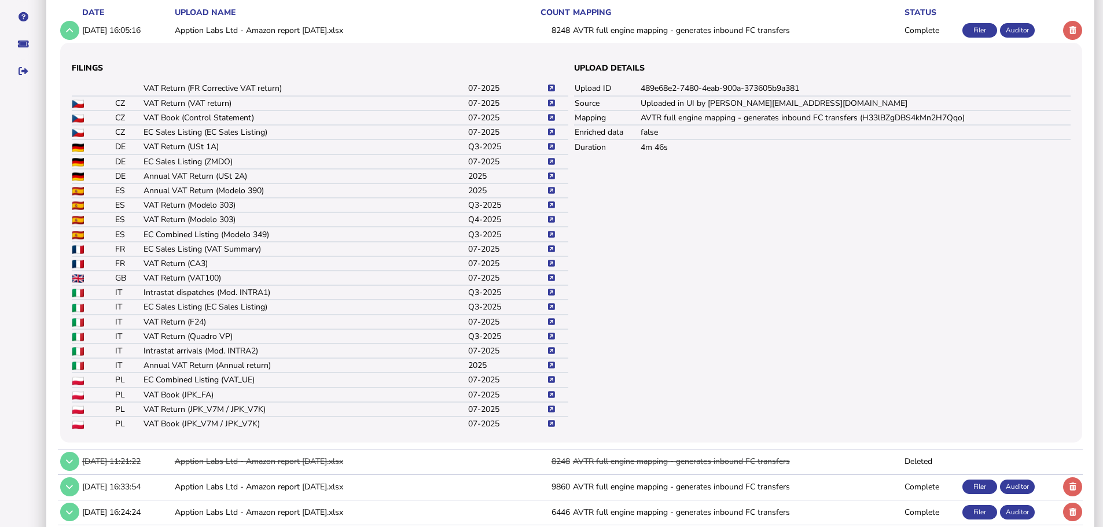
scroll to position [347, 0]
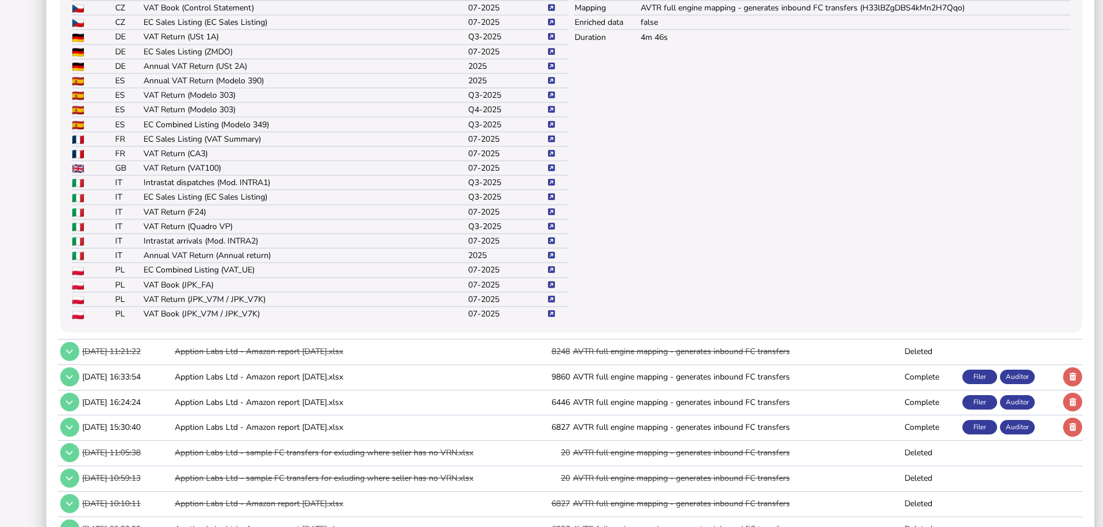
click at [548, 289] on icon at bounding box center [551, 285] width 7 height 8
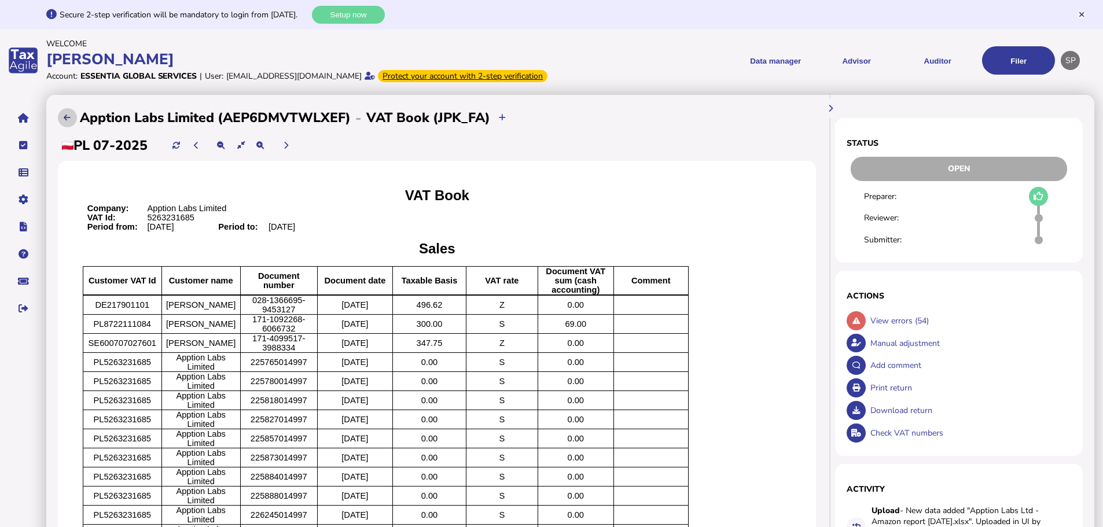
click at [67, 121] on icon at bounding box center [67, 118] width 7 height 8
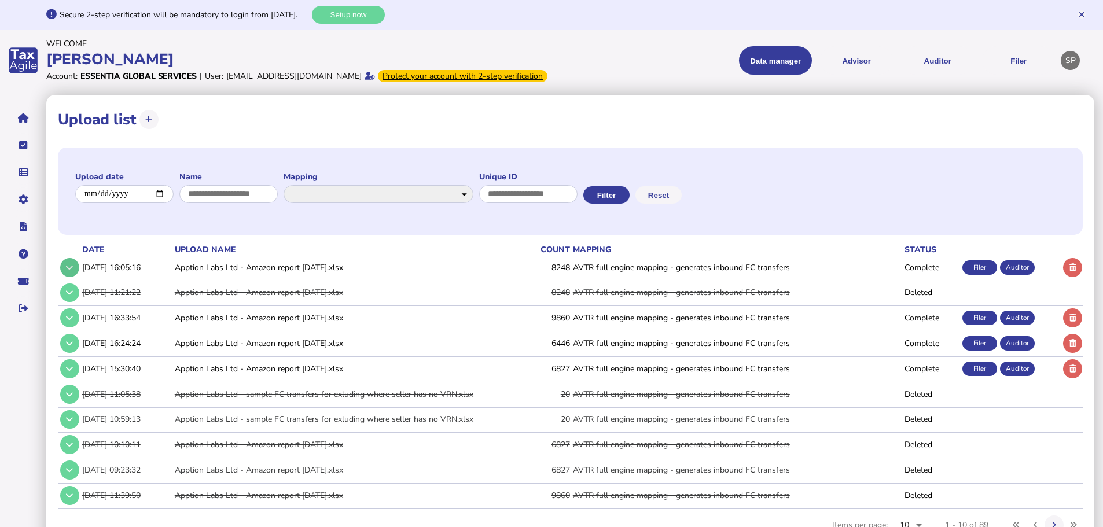
click at [73, 271] on icon at bounding box center [69, 268] width 7 height 8
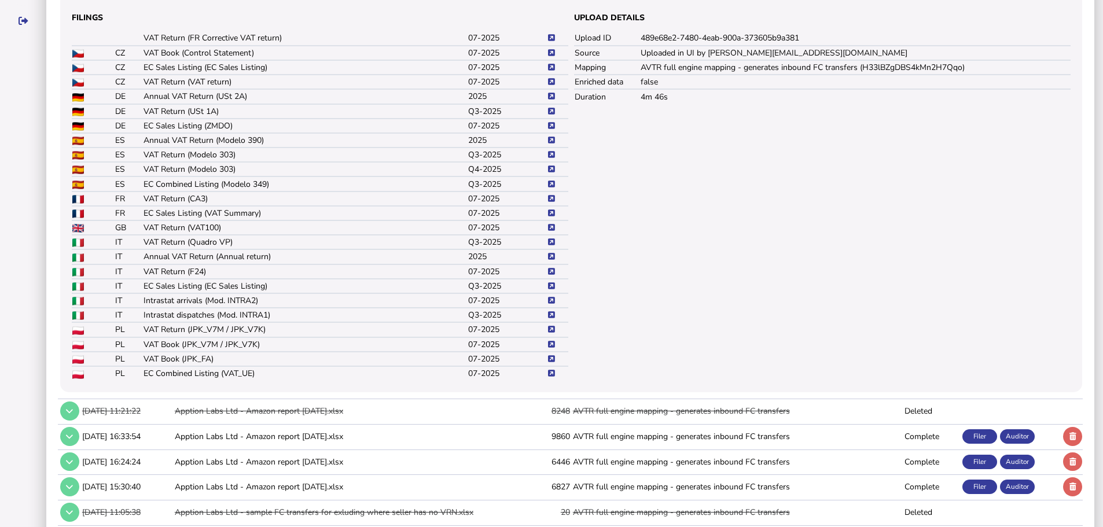
scroll to position [347, 0]
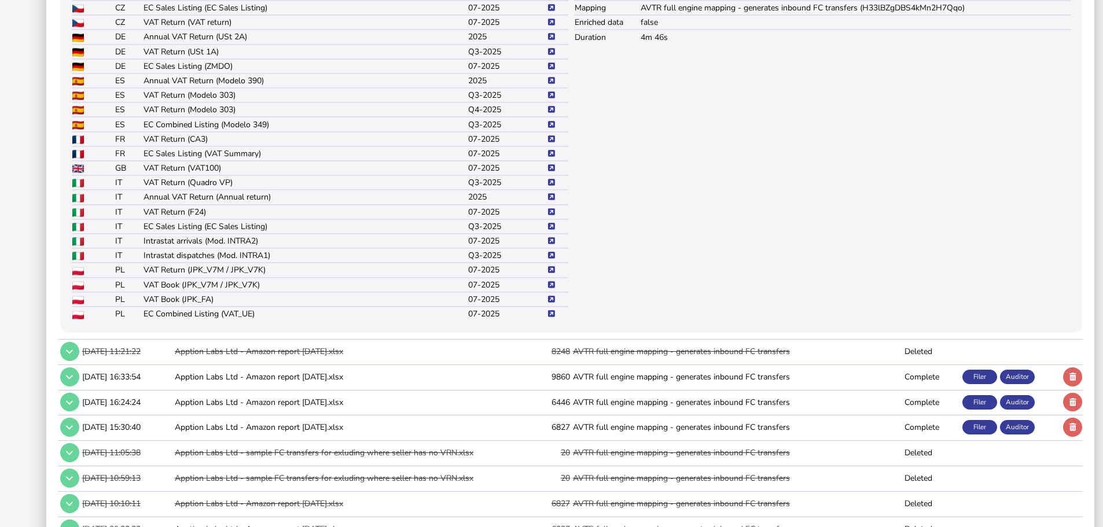
click at [550, 289] on icon at bounding box center [551, 285] width 7 height 8
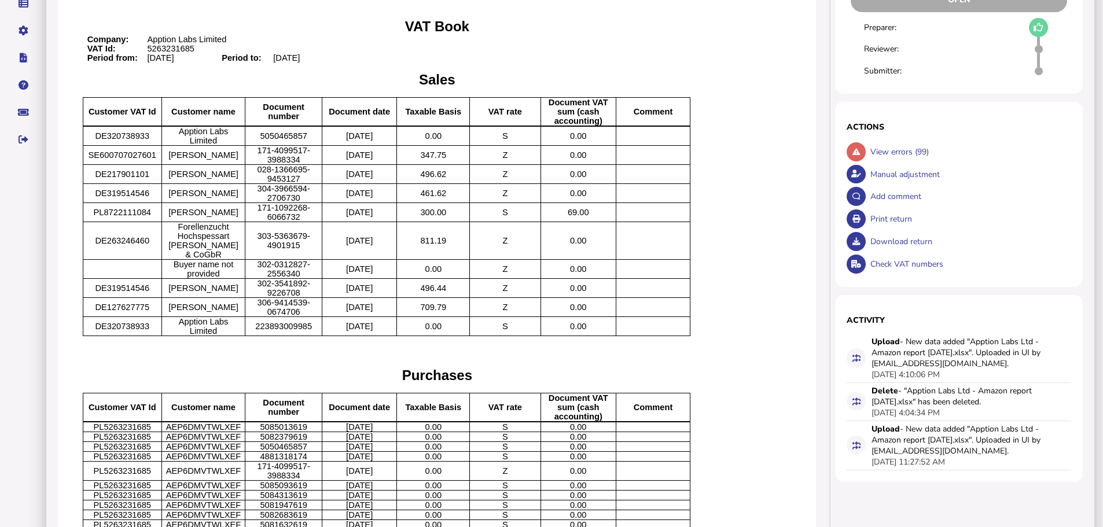
scroll to position [52, 0]
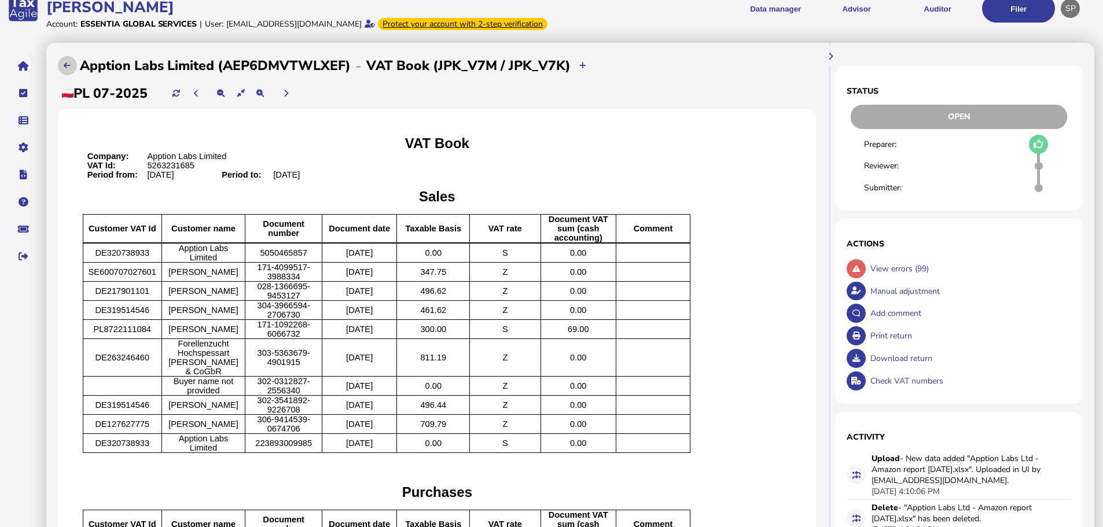
click at [68, 69] on icon at bounding box center [67, 66] width 7 height 8
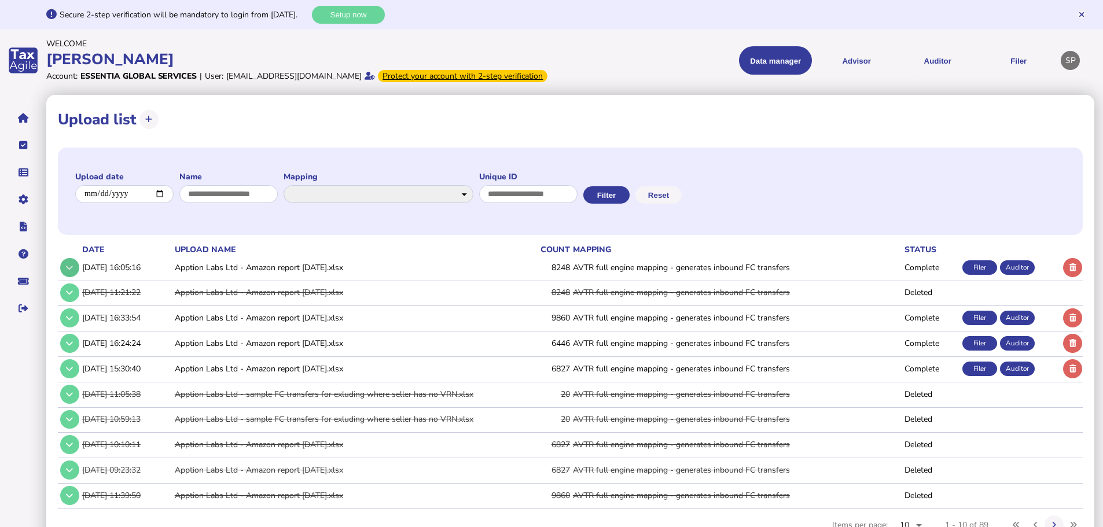
click at [65, 277] on button at bounding box center [69, 267] width 19 height 19
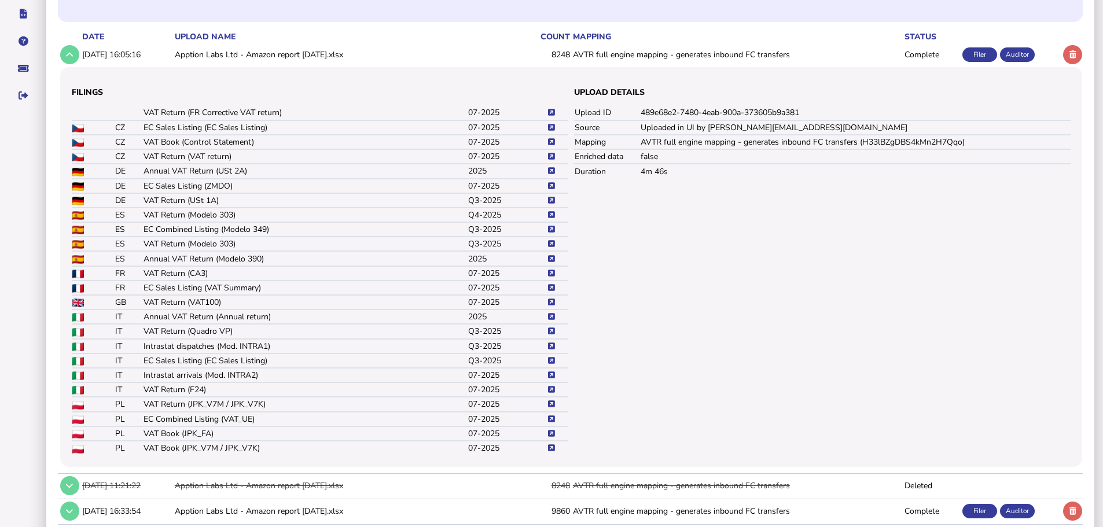
scroll to position [347, 0]
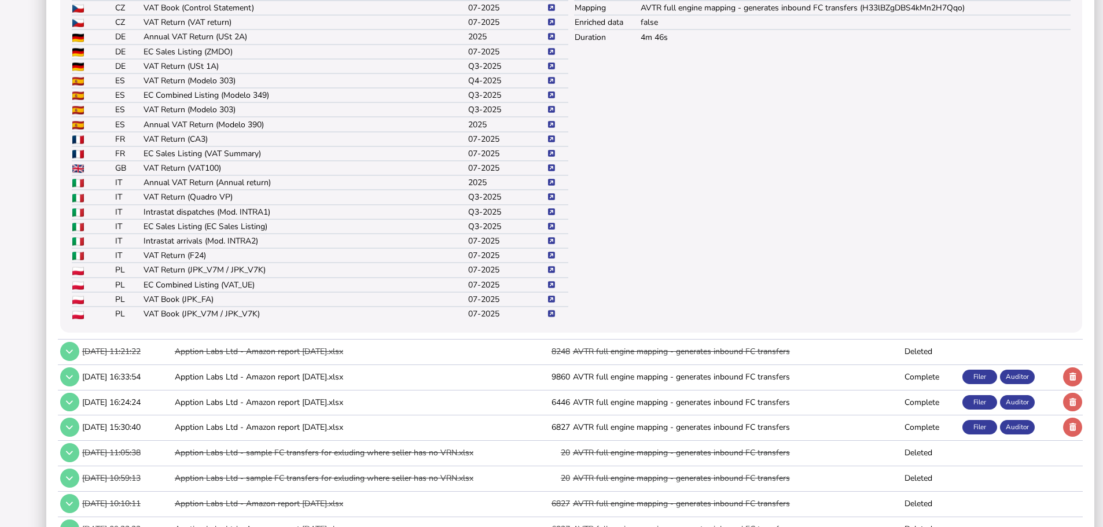
click at [549, 318] on icon at bounding box center [551, 314] width 7 height 8
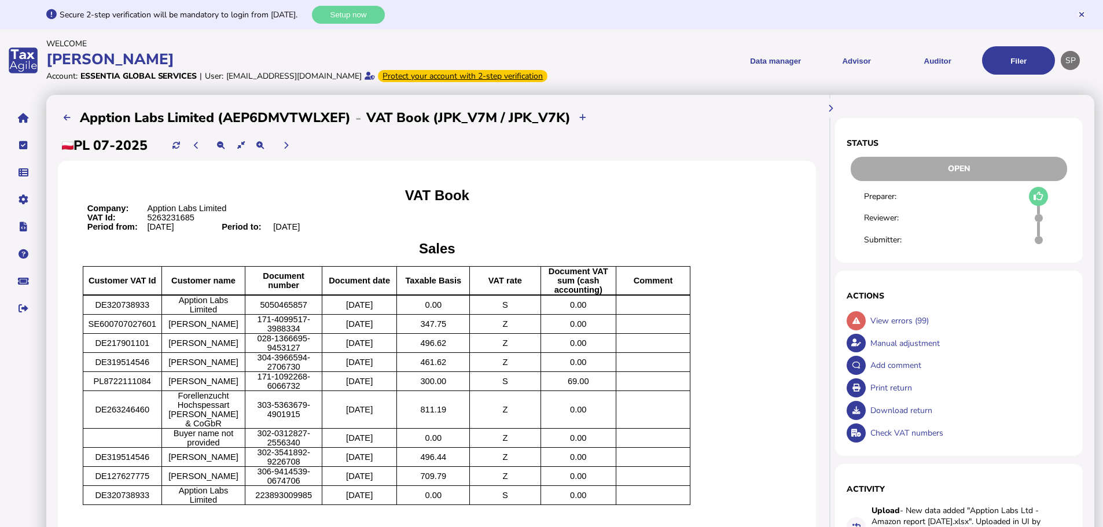
click at [890, 399] on div "Print return" at bounding box center [969, 388] width 204 height 23
click at [65, 125] on button at bounding box center [67, 117] width 19 height 19
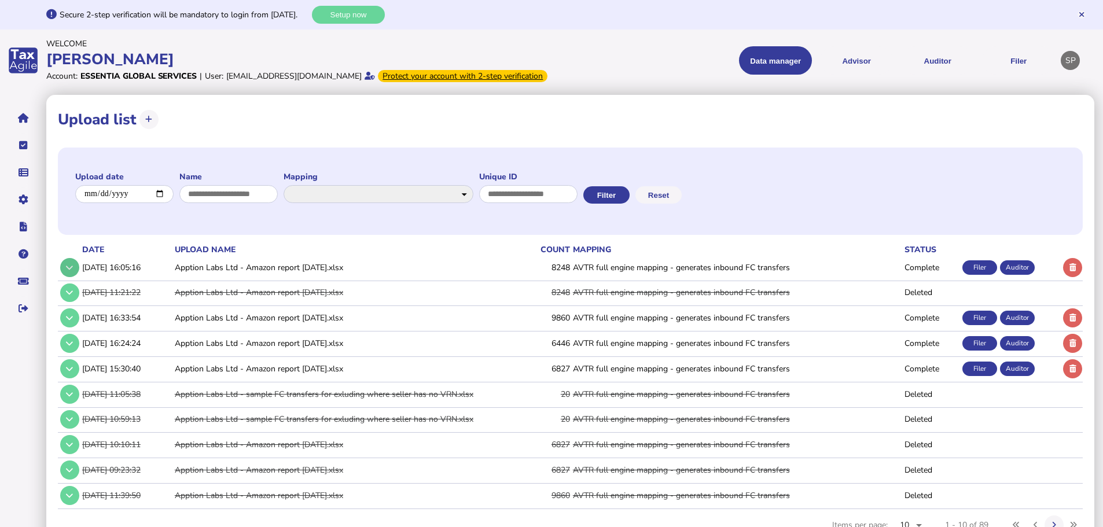
click at [73, 277] on button at bounding box center [69, 267] width 19 height 19
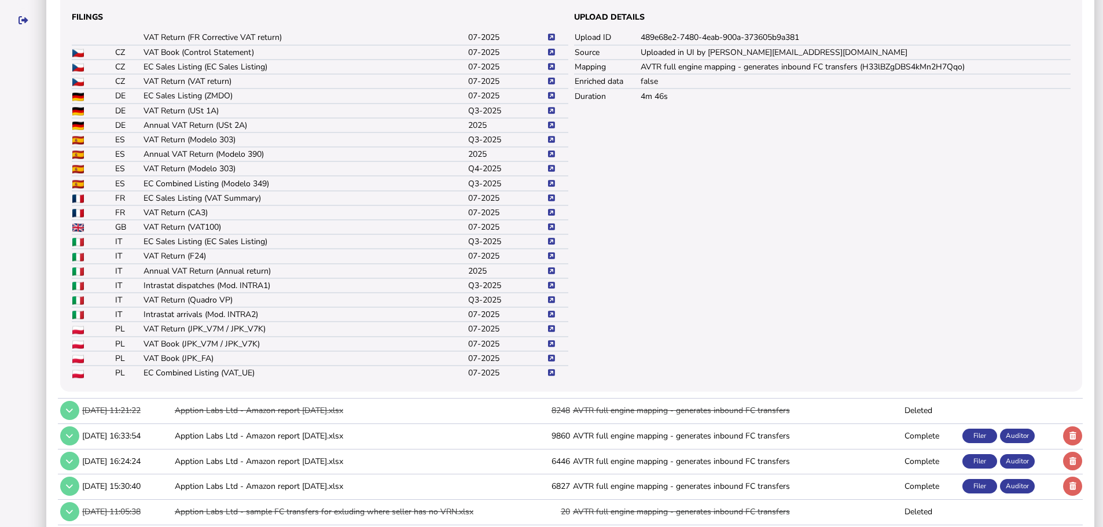
scroll to position [289, 0]
click at [553, 361] on icon at bounding box center [551, 357] width 7 height 8
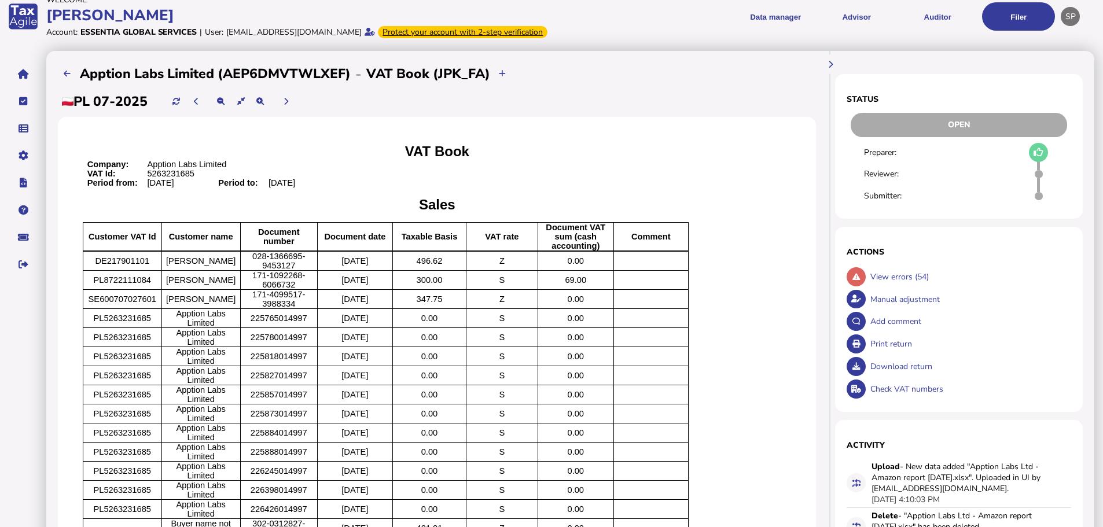
scroll to position [27, 0]
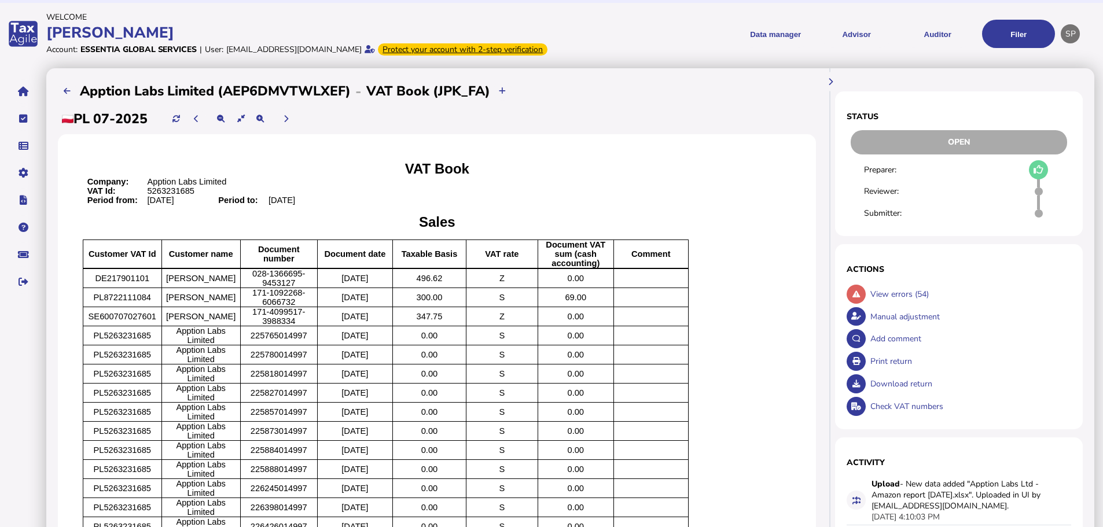
click at [883, 373] on div "Print return" at bounding box center [969, 361] width 204 height 23
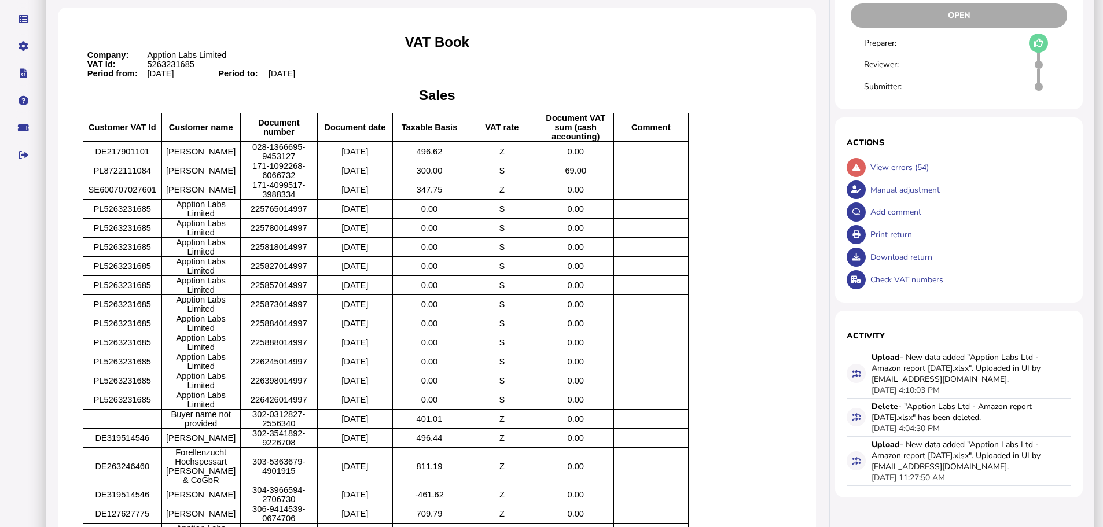
scroll to position [0, 0]
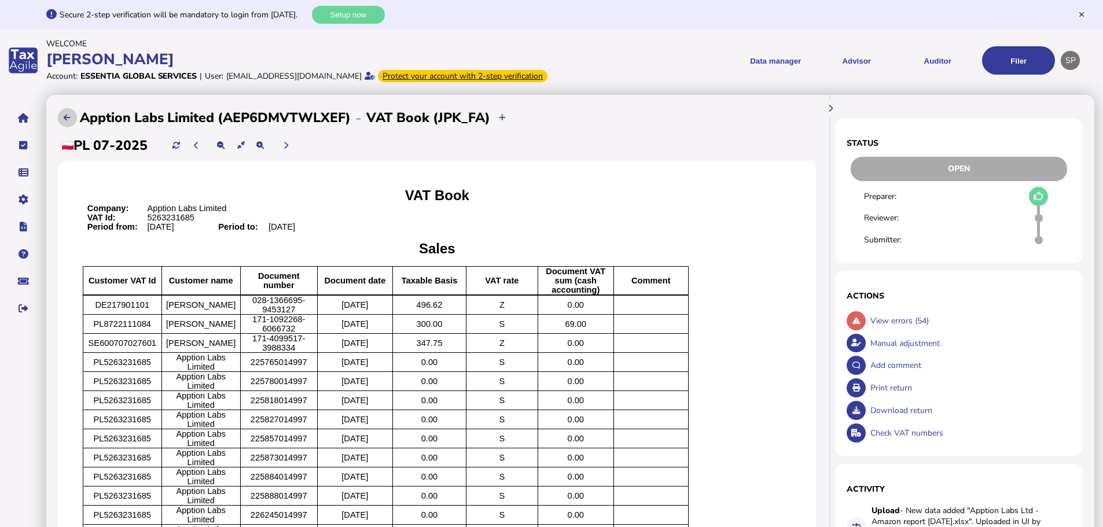
click at [68, 121] on icon at bounding box center [67, 118] width 7 height 8
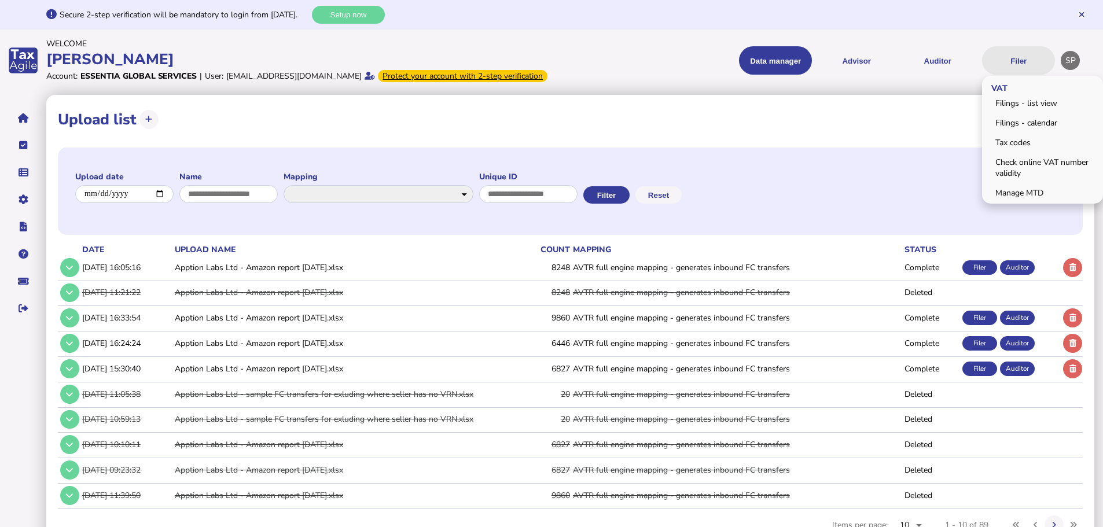
click at [1026, 69] on button "Filer" at bounding box center [1018, 60] width 73 height 28
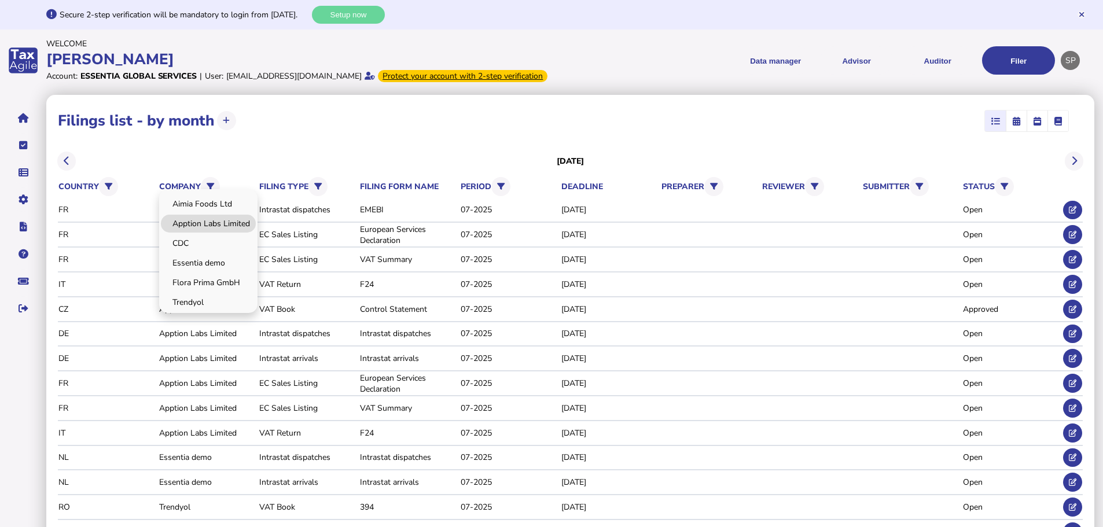
click at [221, 233] on link "Apption Labs Limited" at bounding box center [208, 224] width 95 height 18
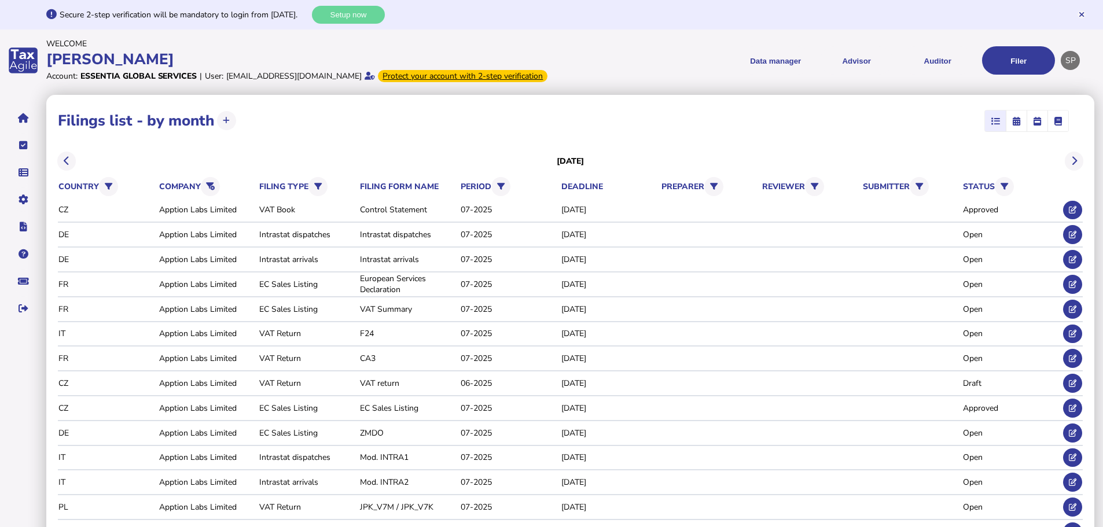
click at [0, 0] on link "PL" at bounding box center [0, 0] width 0 height 0
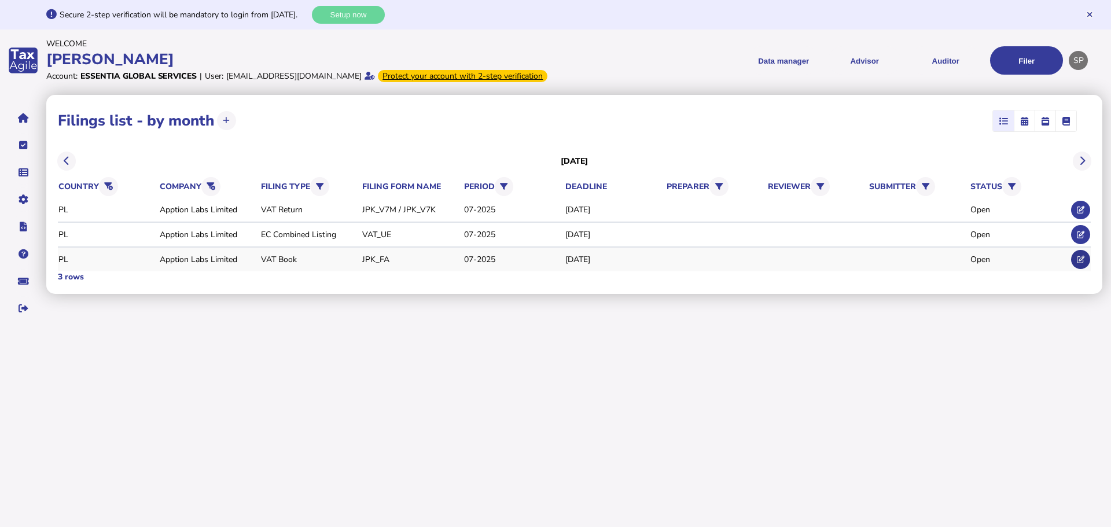
click at [1083, 268] on button at bounding box center [1080, 259] width 19 height 19
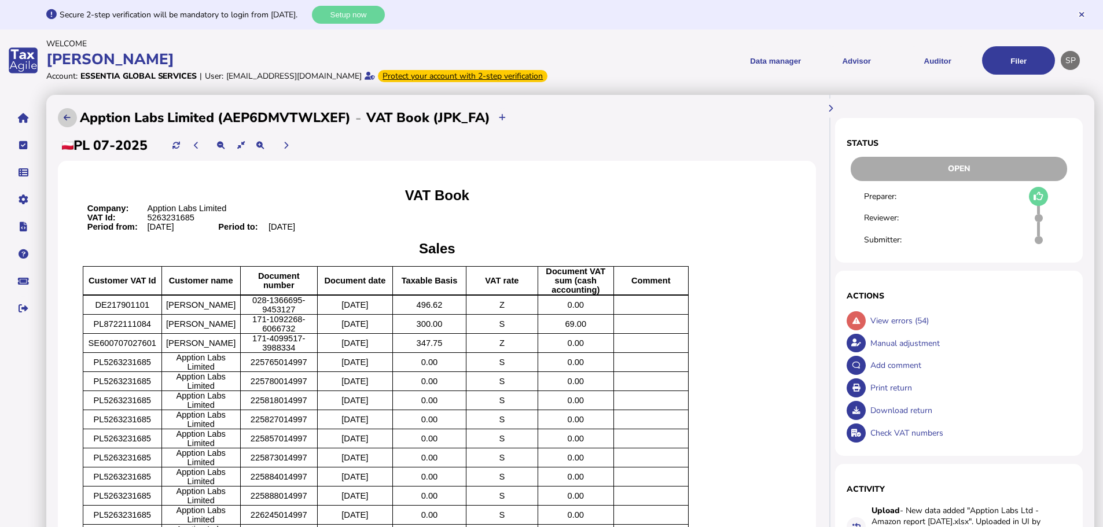
click at [72, 125] on button at bounding box center [67, 117] width 19 height 19
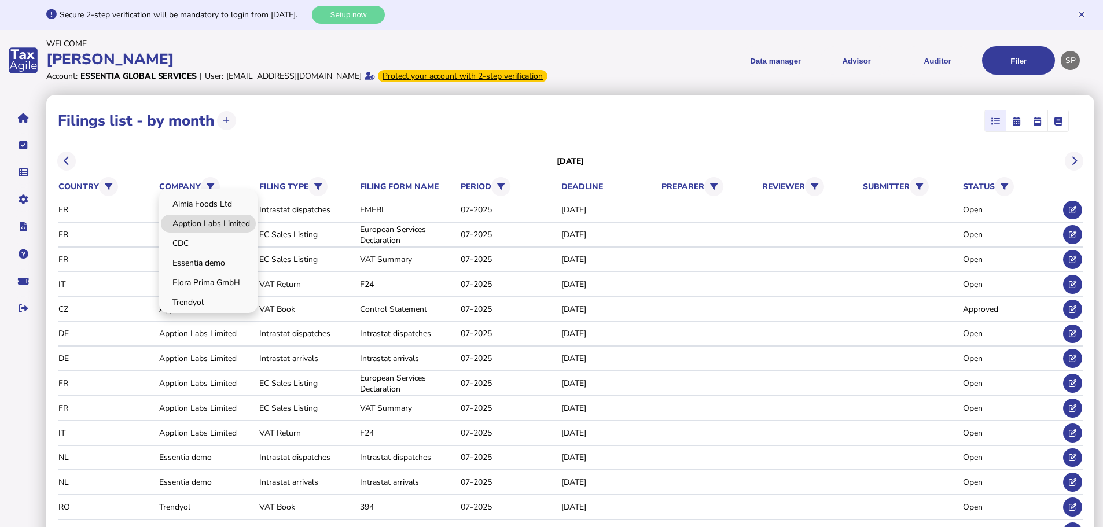
click at [216, 233] on link "Apption Labs Limited" at bounding box center [208, 224] width 95 height 18
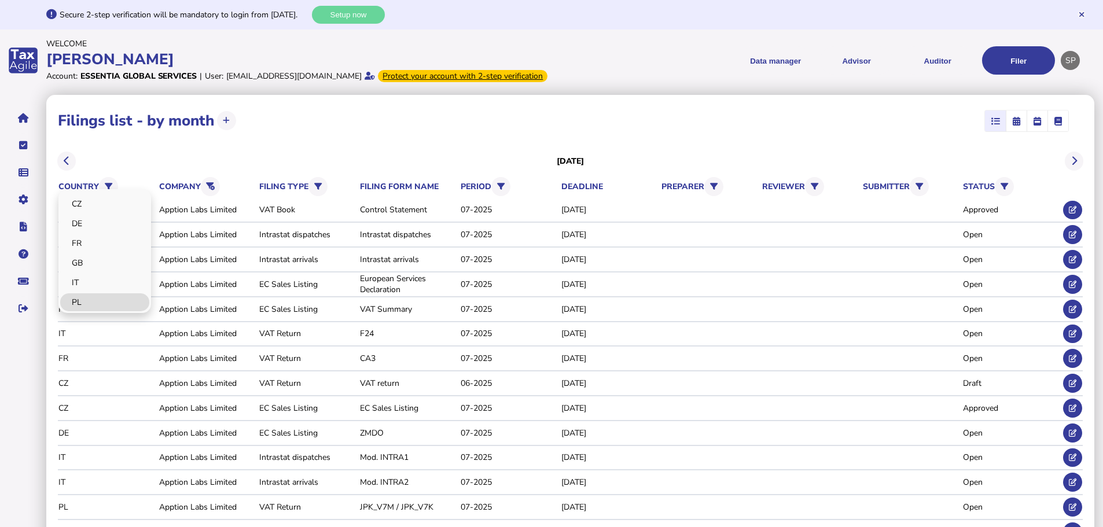
click at [90, 310] on link "PL" at bounding box center [104, 302] width 89 height 18
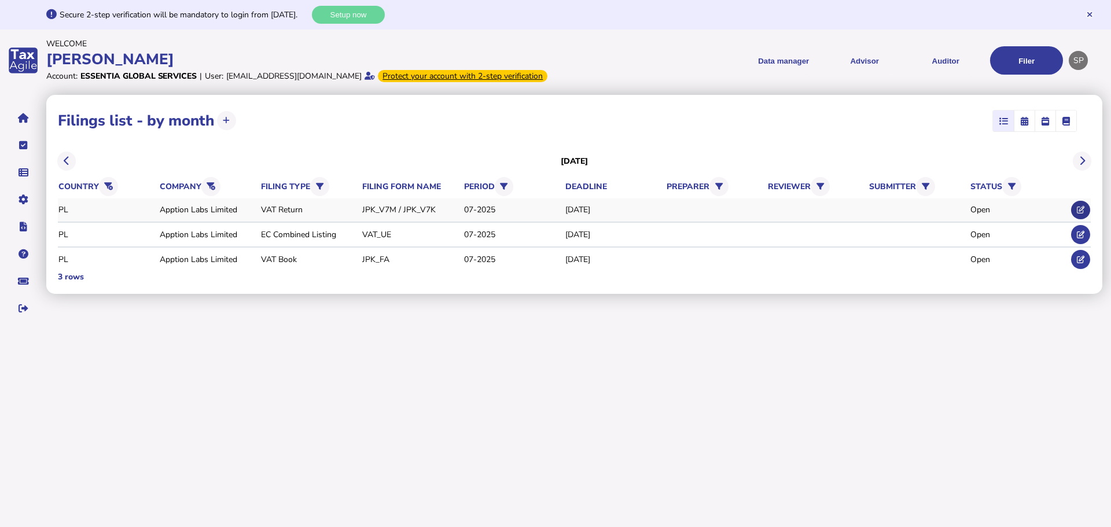
click at [1084, 213] on icon at bounding box center [1081, 210] width 8 height 8
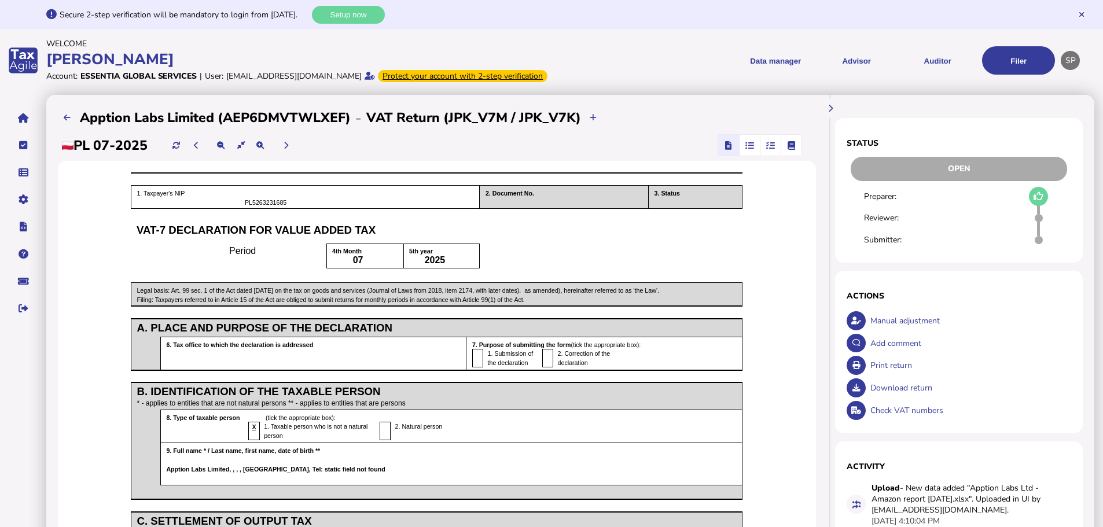
click at [746, 146] on icon "button" at bounding box center [749, 145] width 9 height 1
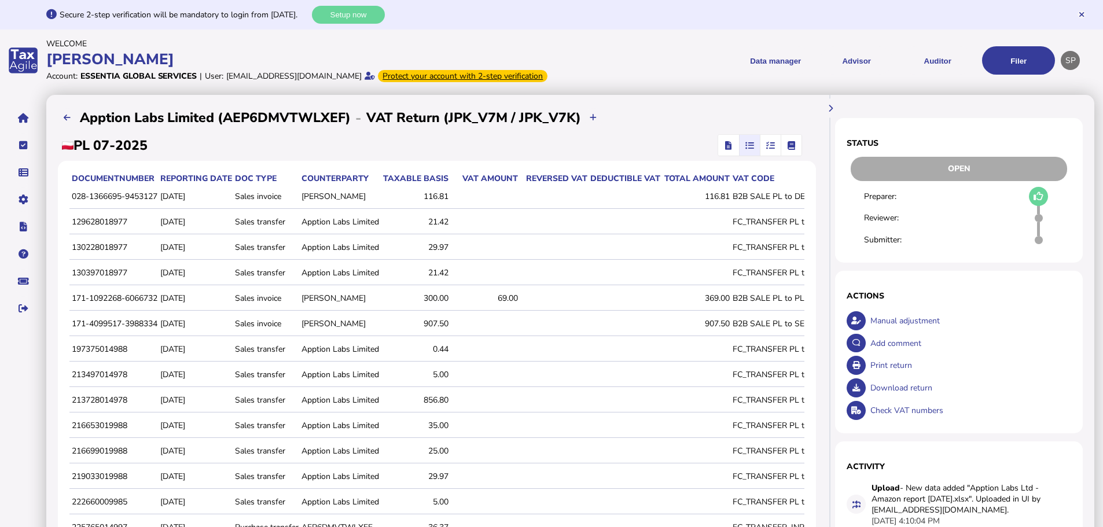
click at [769, 152] on span "button" at bounding box center [770, 145] width 19 height 21
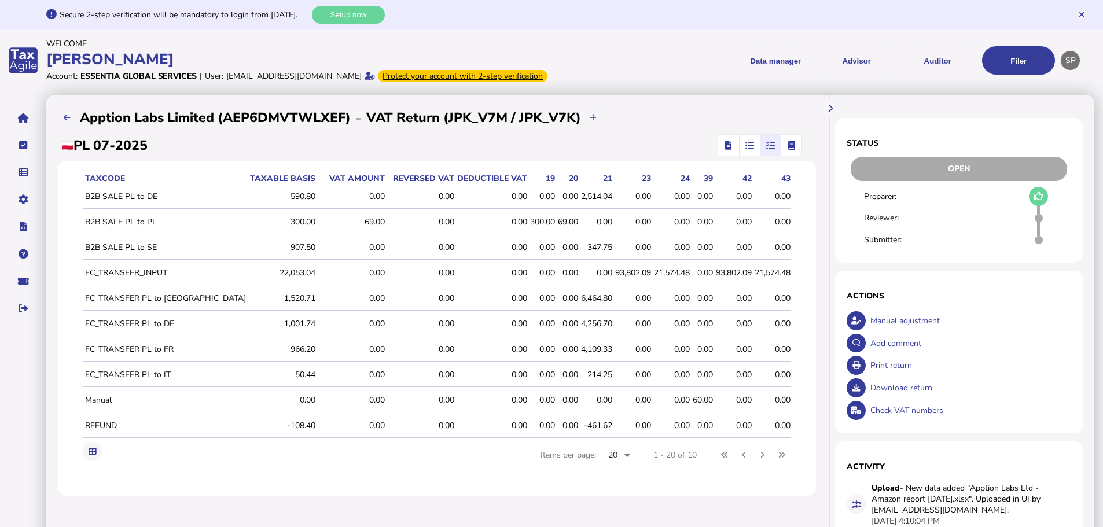
click at [749, 153] on span "button" at bounding box center [749, 145] width 19 height 21
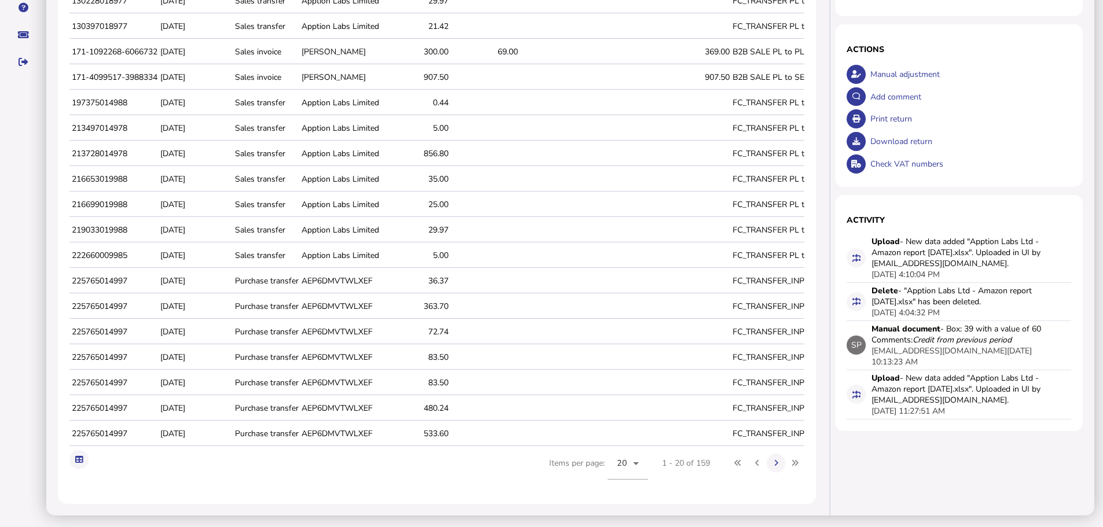
scroll to position [38, 0]
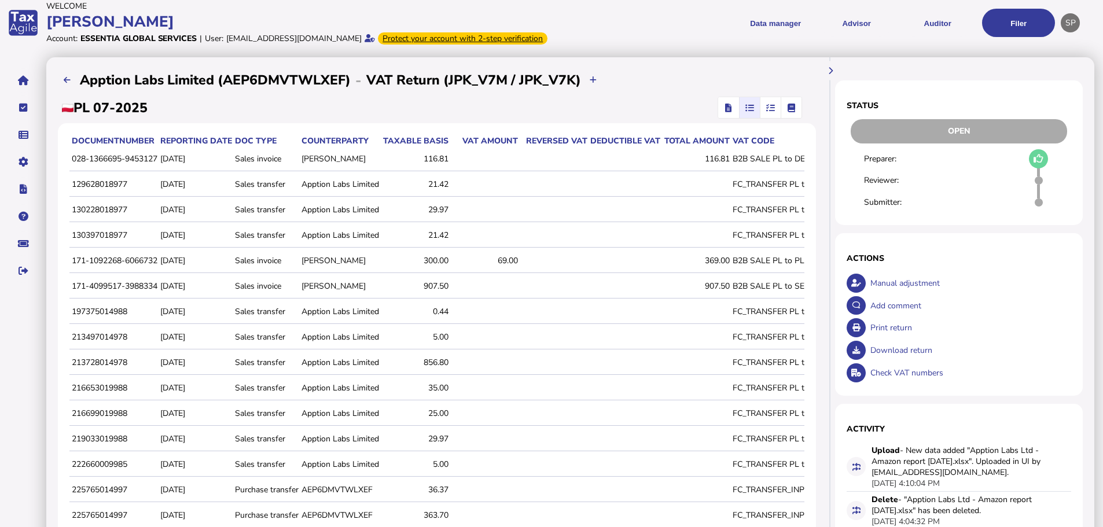
click at [725, 108] on icon "button" at bounding box center [728, 108] width 6 height 1
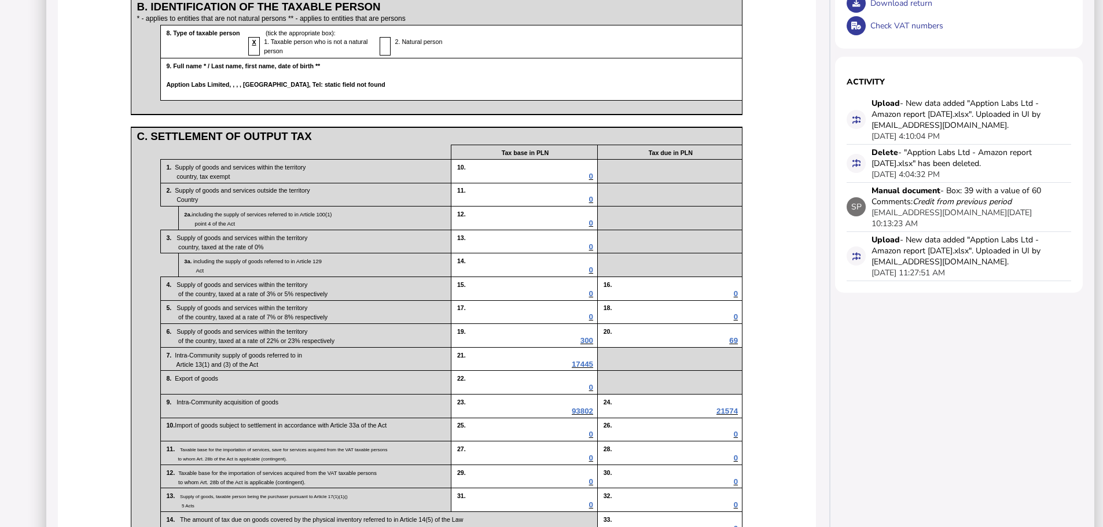
scroll to position [0, 0]
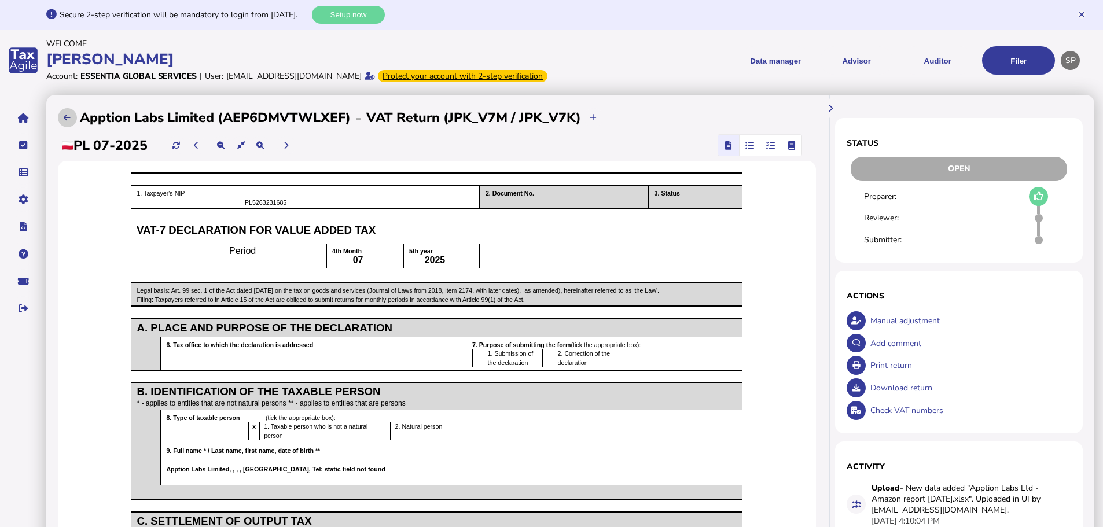
click at [64, 121] on icon at bounding box center [67, 118] width 7 height 8
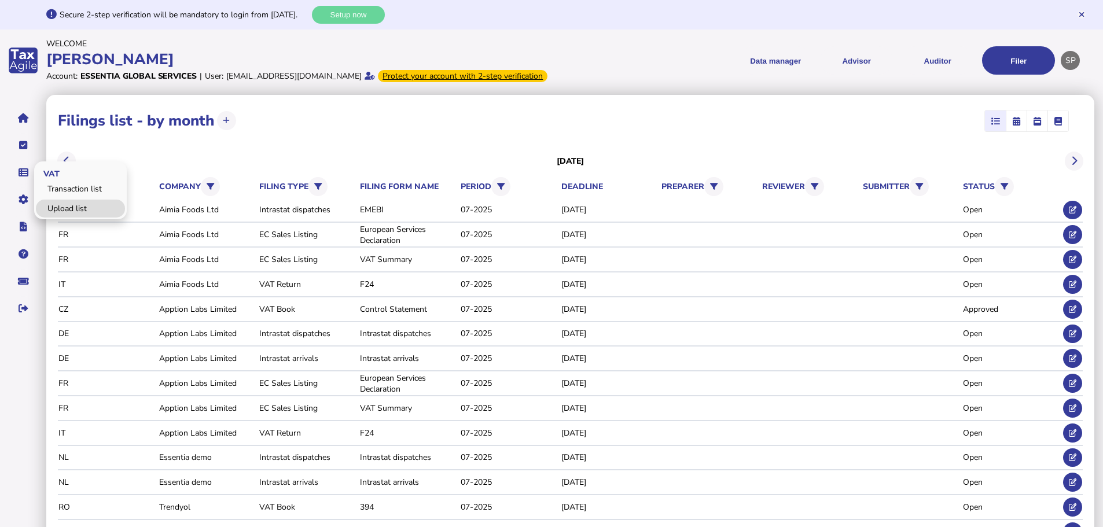
click at [57, 218] on link "Upload list" at bounding box center [80, 209] width 89 height 18
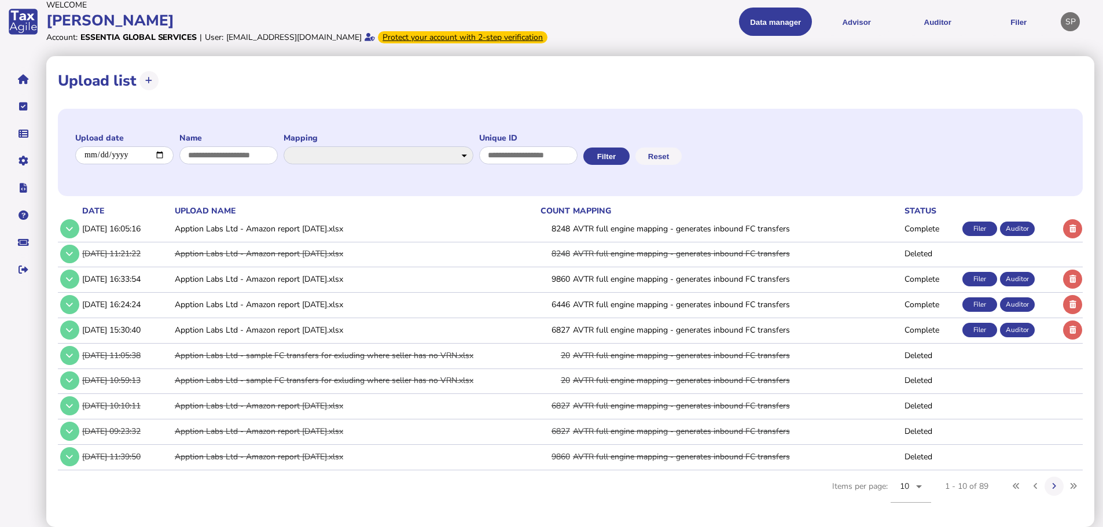
scroll to position [53, 0]
click at [68, 225] on icon at bounding box center [69, 229] width 7 height 8
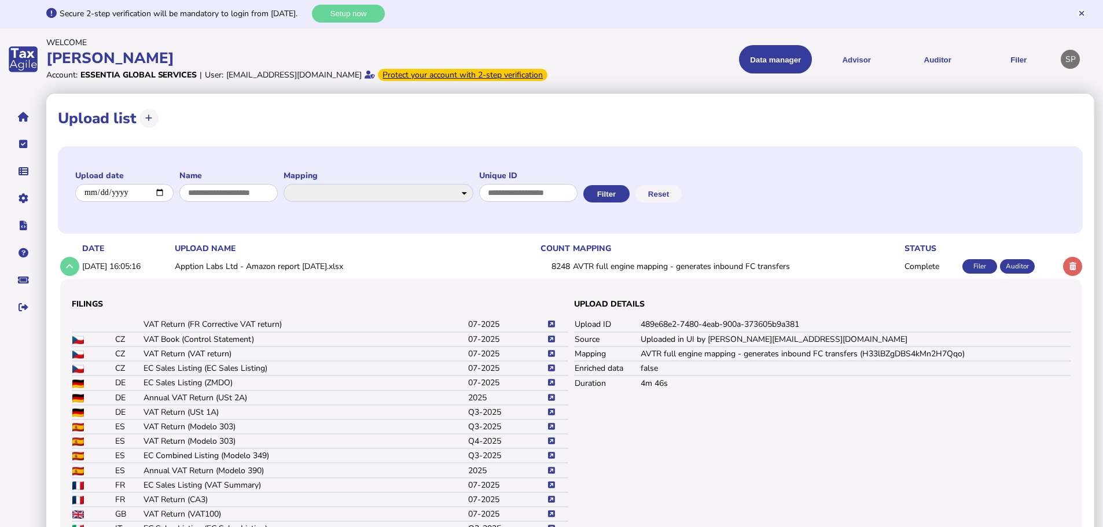
scroll to position [0, 0]
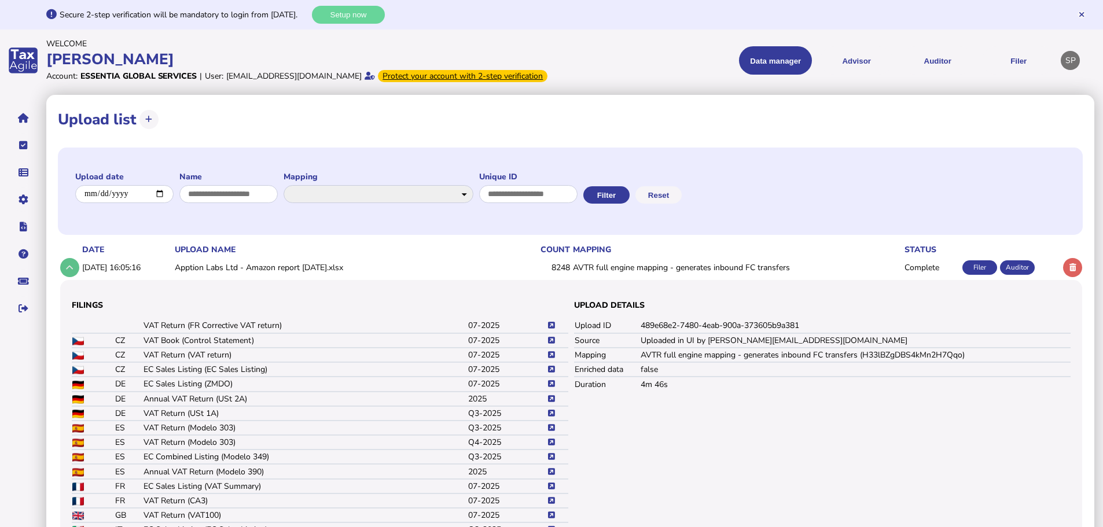
click at [69, 277] on button at bounding box center [69, 267] width 19 height 19
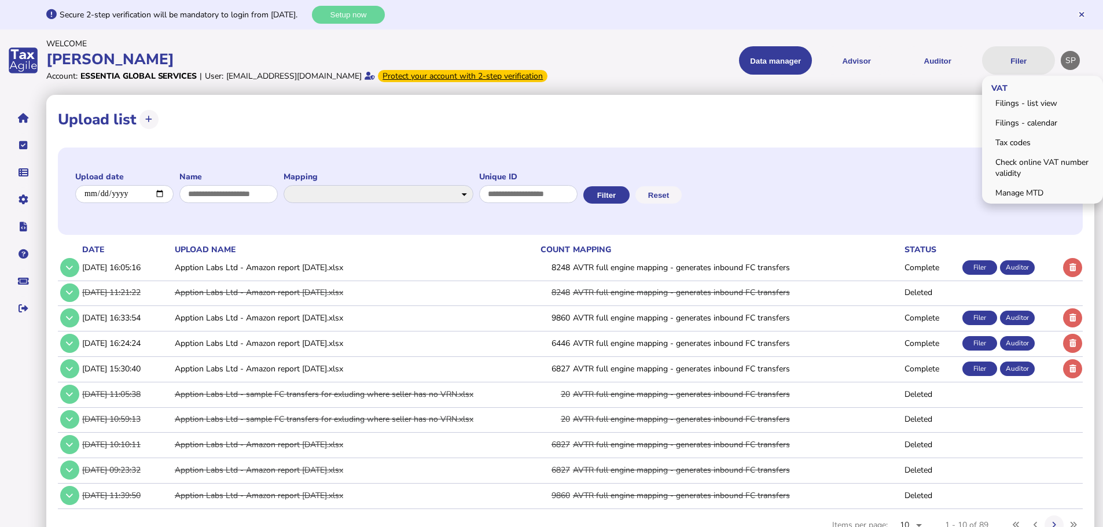
click at [1015, 62] on button "Filer" at bounding box center [1018, 60] width 73 height 28
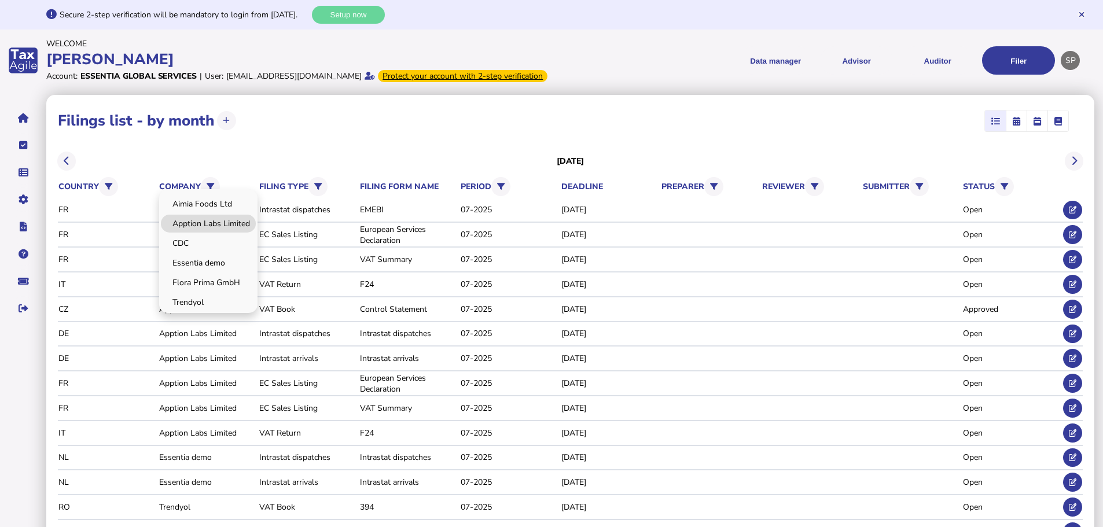
click at [199, 233] on link "Apption Labs Limited" at bounding box center [208, 224] width 95 height 18
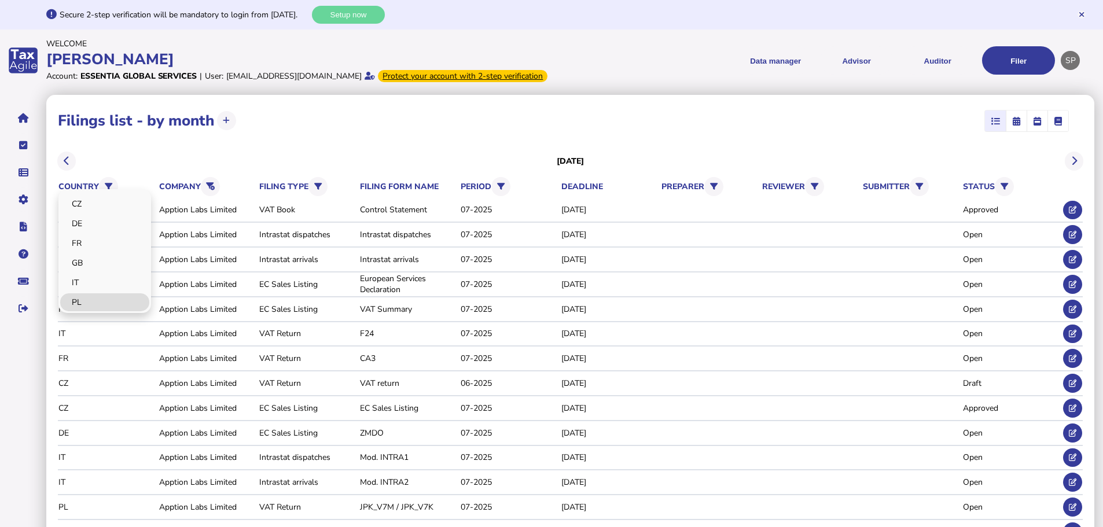
click at [82, 310] on link "PL" at bounding box center [104, 302] width 89 height 18
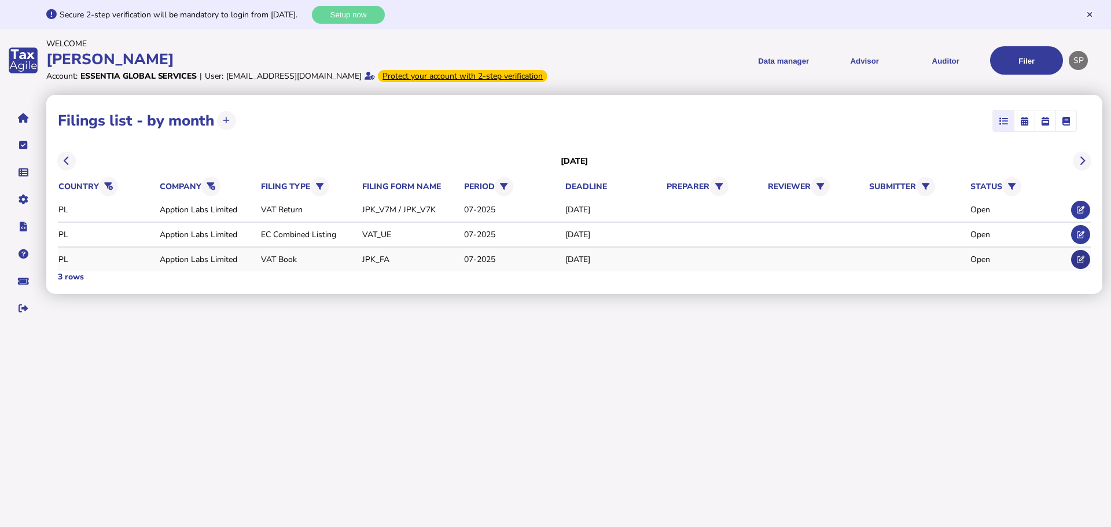
click at [1077, 263] on icon at bounding box center [1081, 260] width 8 height 8
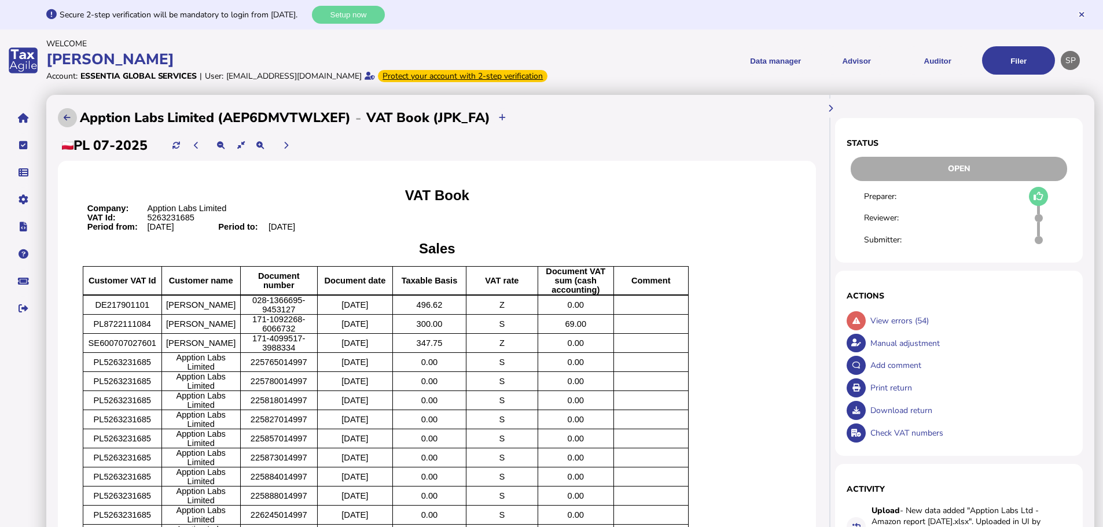
click at [67, 121] on icon at bounding box center [67, 118] width 7 height 8
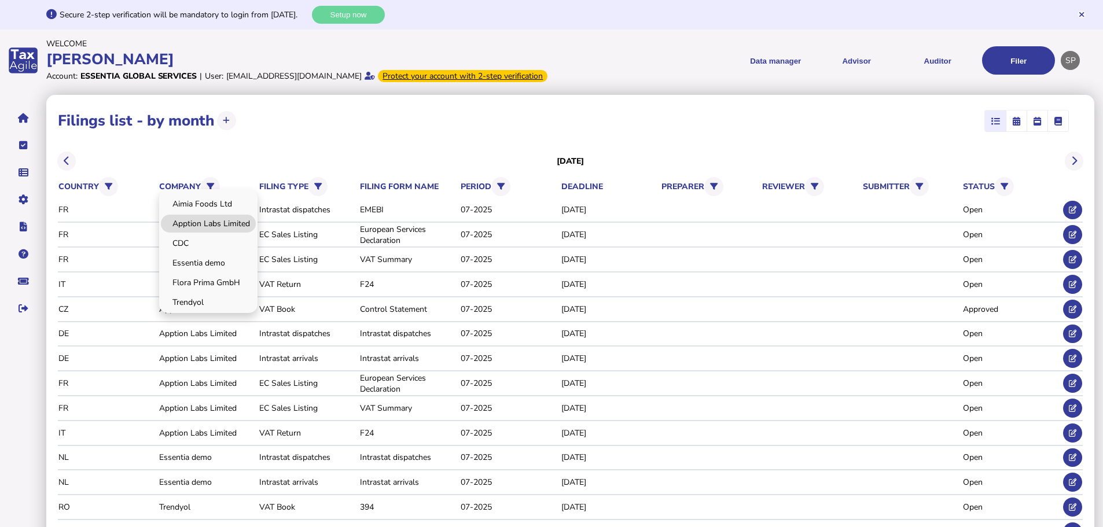
click at [205, 233] on link "Apption Labs Limited" at bounding box center [208, 224] width 95 height 18
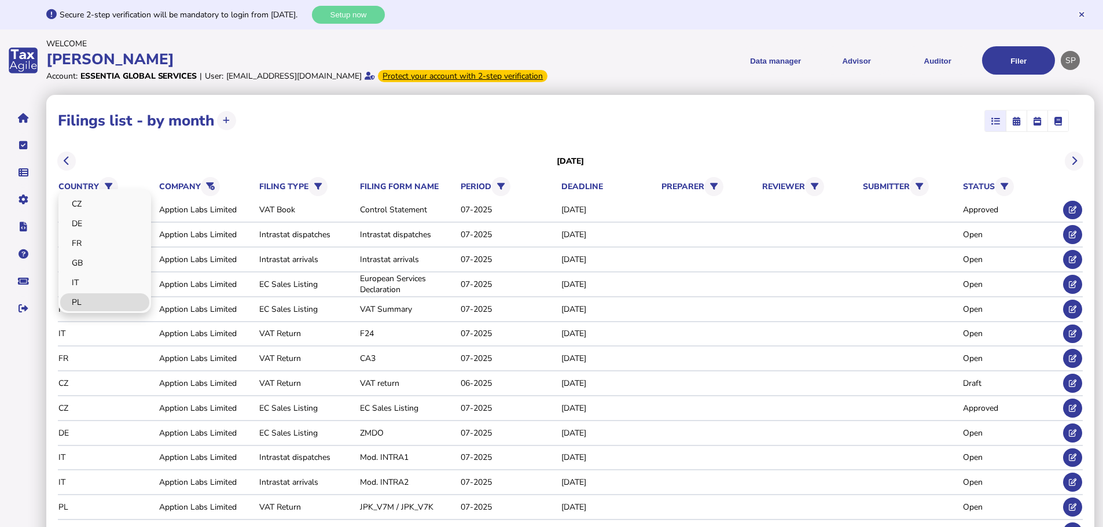
click at [87, 311] on link "PL" at bounding box center [104, 302] width 89 height 18
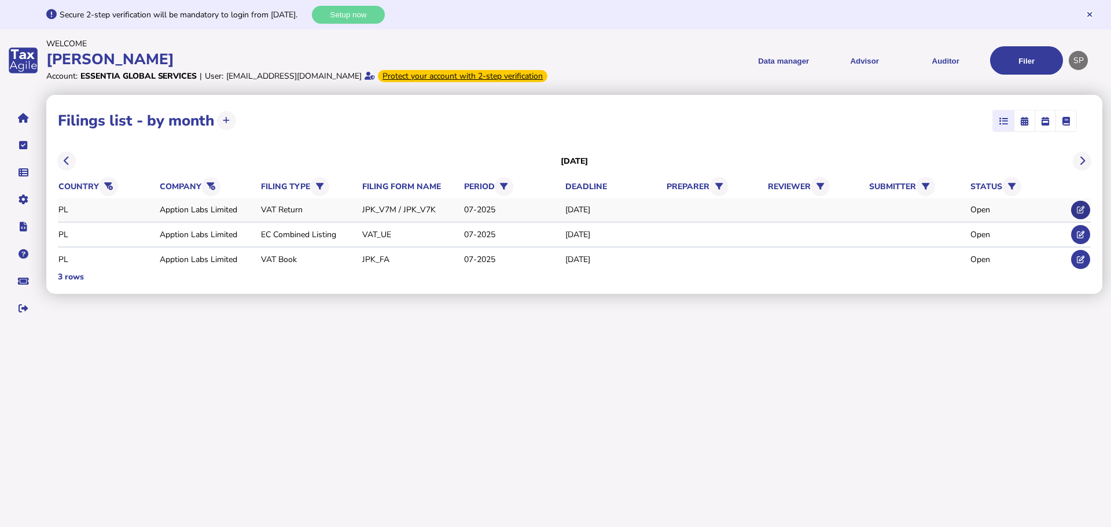
click at [1084, 213] on icon at bounding box center [1081, 210] width 8 height 8
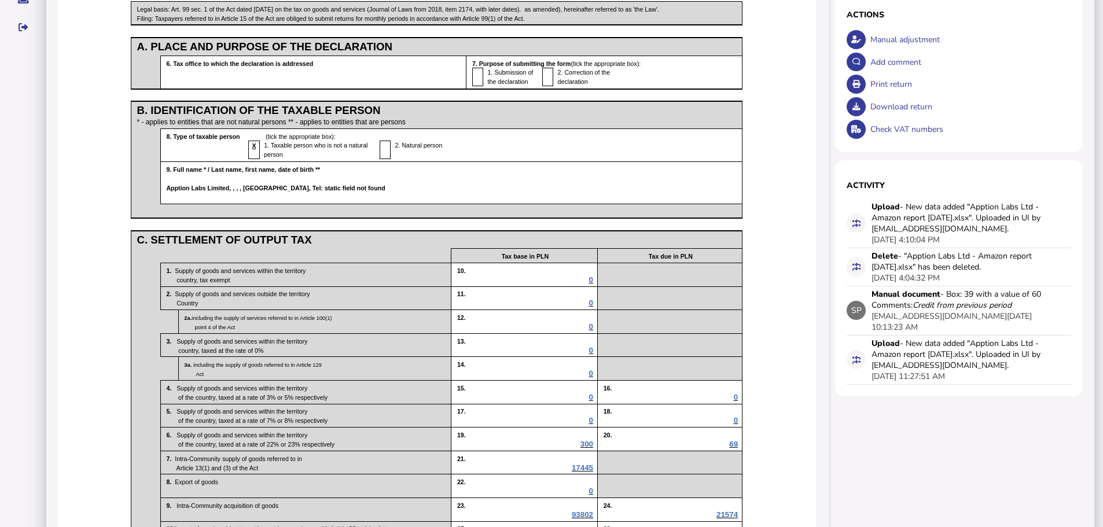
scroll to position [168, 0]
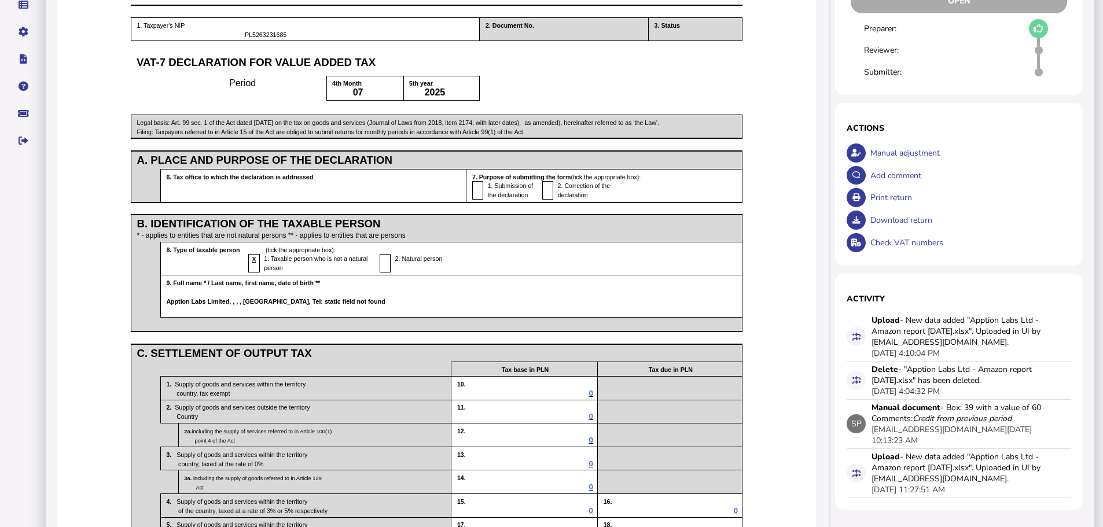
click at [898, 230] on div "Download return" at bounding box center [969, 220] width 204 height 23
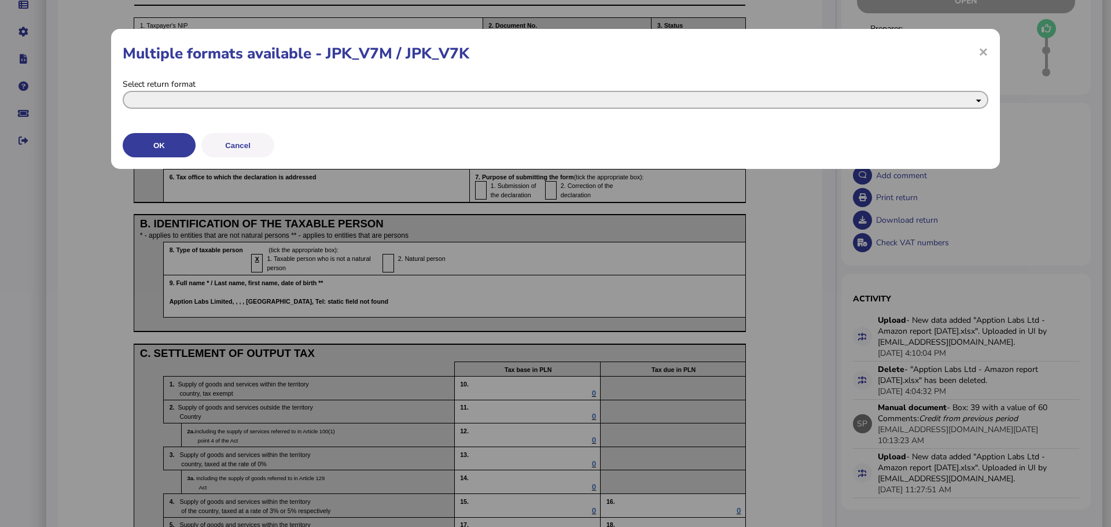
click at [197, 98] on select "**********" at bounding box center [556, 100] width 866 height 18
select select "**********"
click at [123, 91] on select "**********" at bounding box center [556, 100] width 866 height 18
click at [0, 0] on button "OK" at bounding box center [0, 0] width 0 height 0
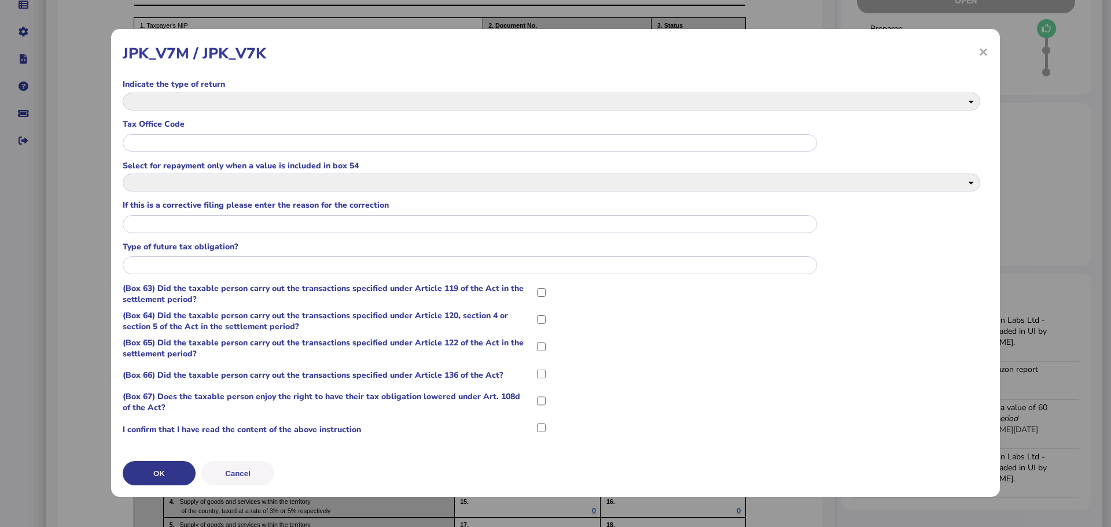
click at [171, 473] on button "OK" at bounding box center [159, 473] width 73 height 24
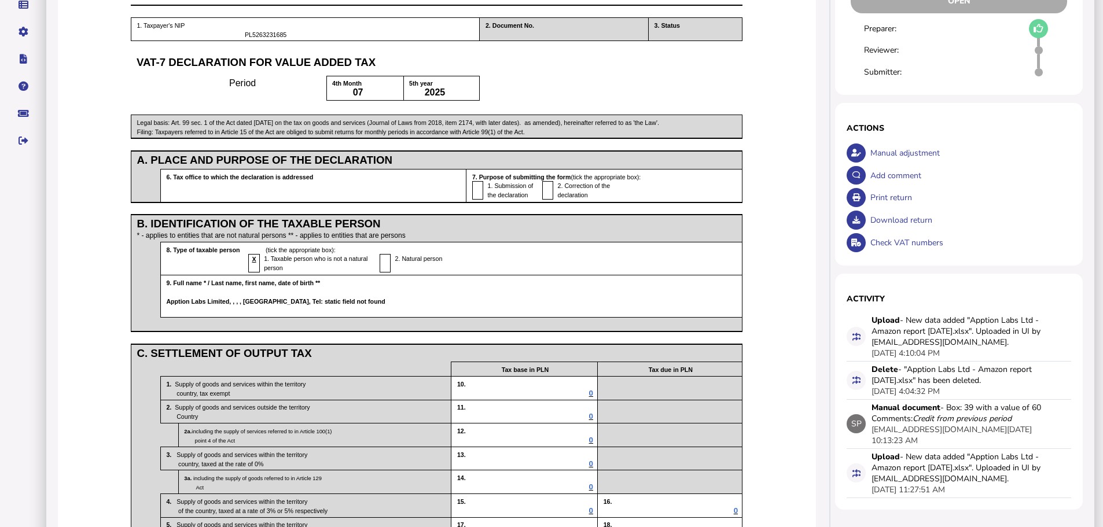
scroll to position [0, 0]
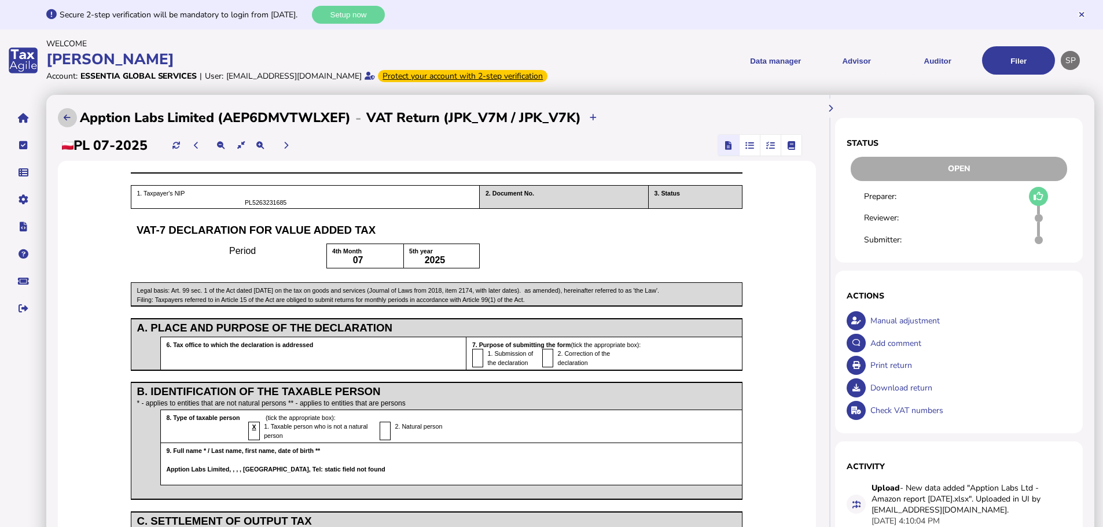
click at [65, 121] on icon at bounding box center [67, 118] width 7 height 8
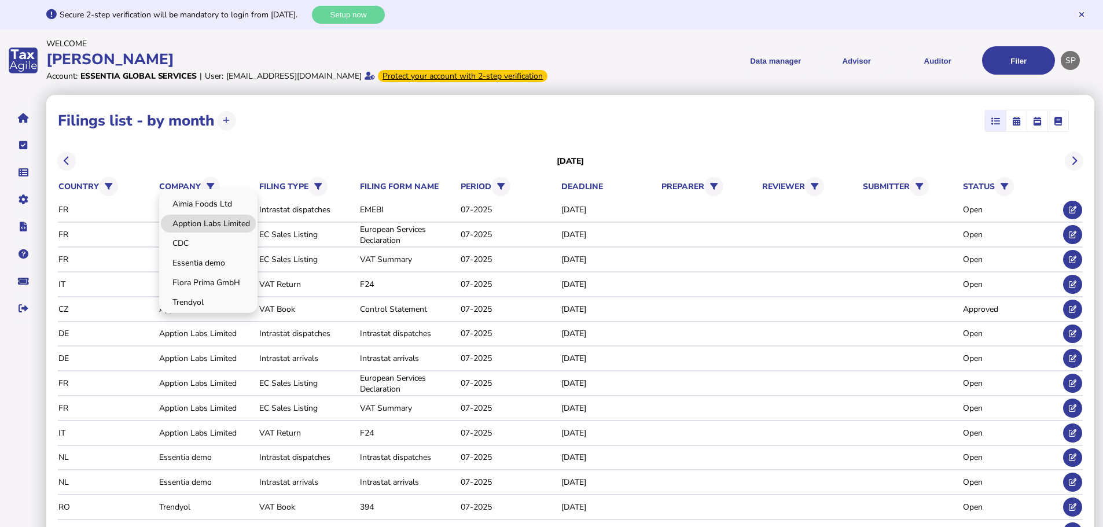
click at [211, 233] on link "Apption Labs Limited" at bounding box center [208, 224] width 95 height 18
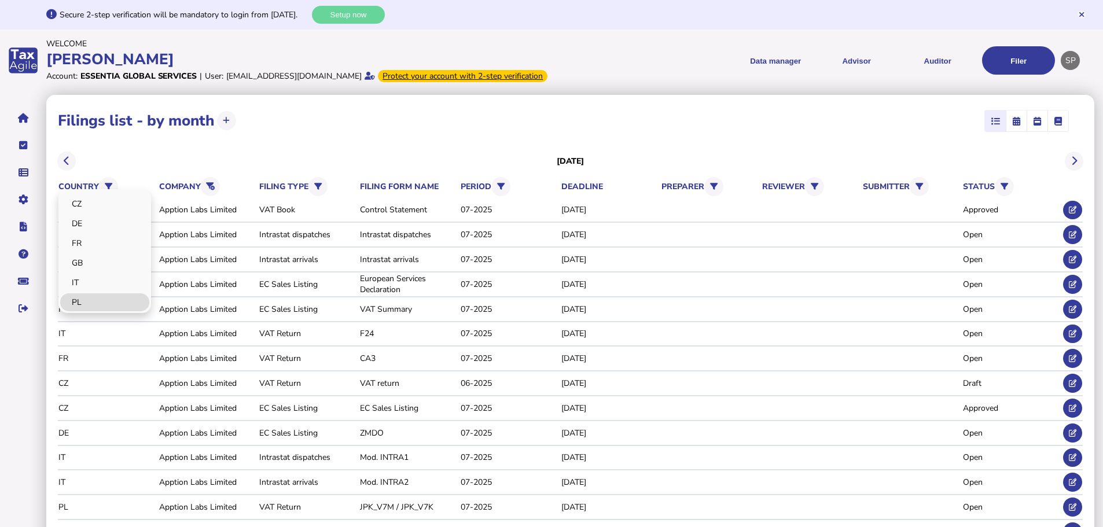
click at [87, 311] on link "PL" at bounding box center [104, 302] width 89 height 18
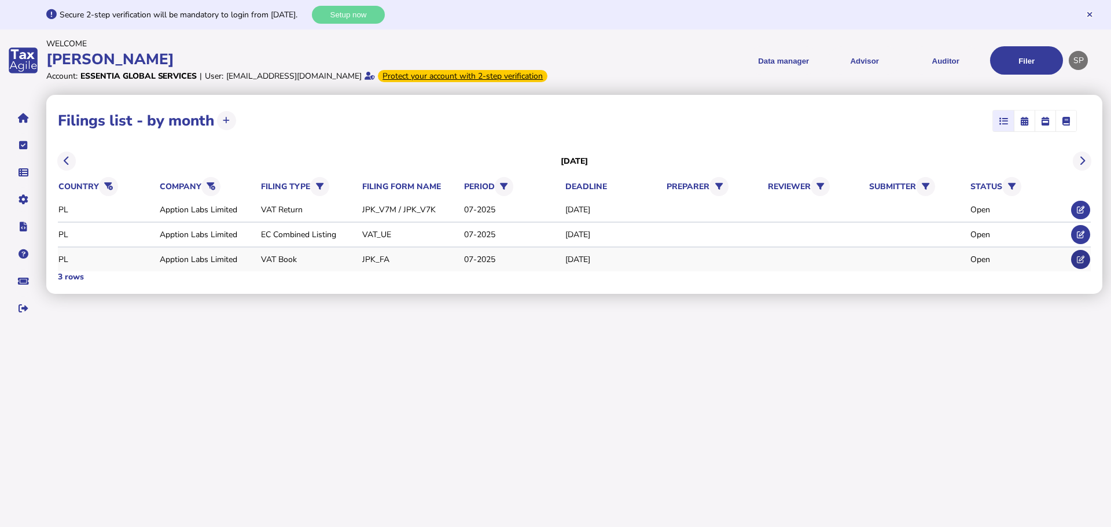
click at [1083, 263] on icon at bounding box center [1081, 260] width 8 height 8
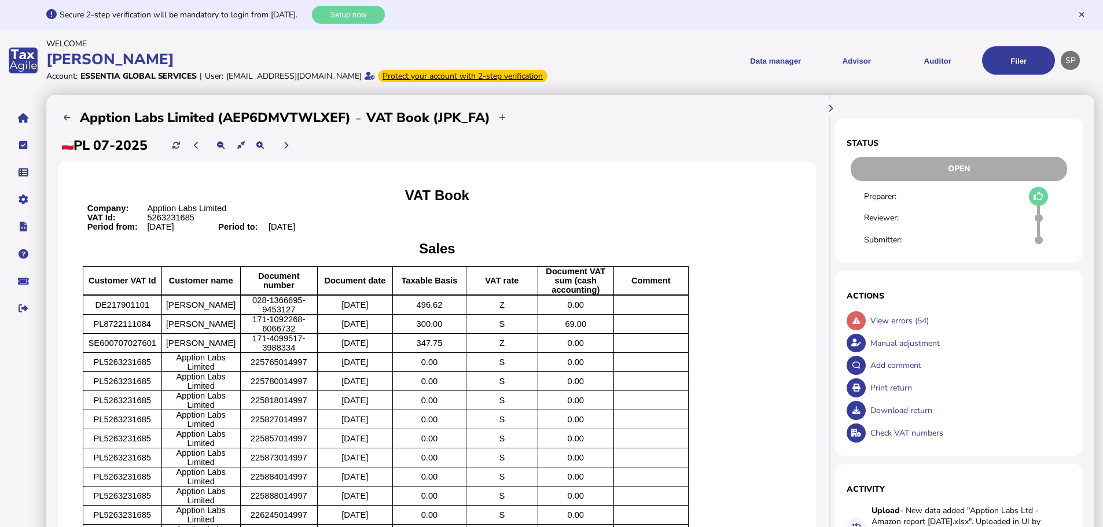
click at [889, 422] on div "Download return" at bounding box center [969, 410] width 204 height 23
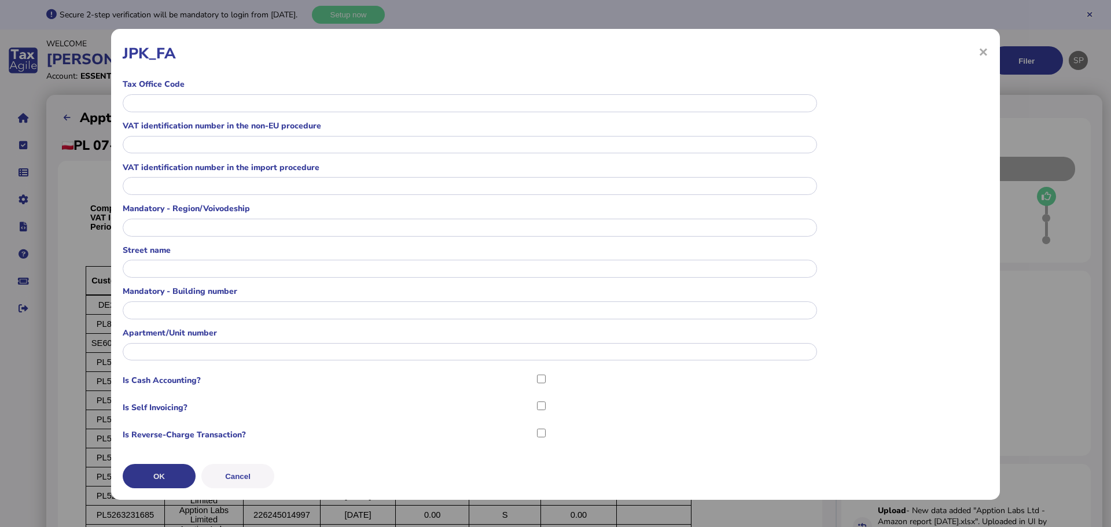
click at [171, 476] on button "OK" at bounding box center [159, 476] width 73 height 24
